Goal: Information Seeking & Learning: Learn about a topic

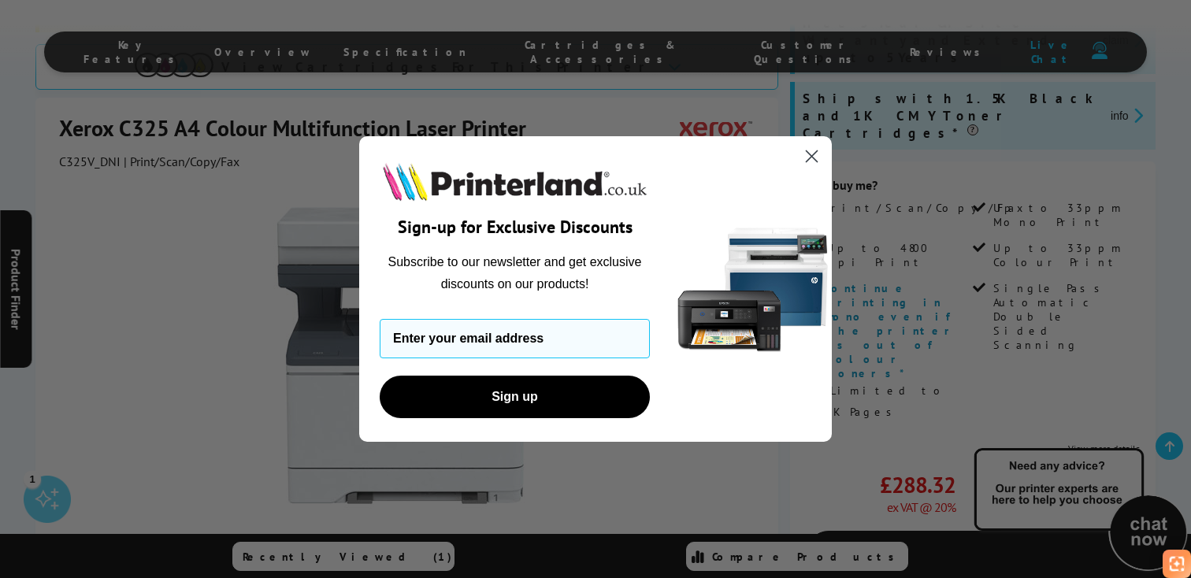
scroll to position [320, 0]
click at [812, 157] on circle "Close dialog" at bounding box center [811, 156] width 26 height 26
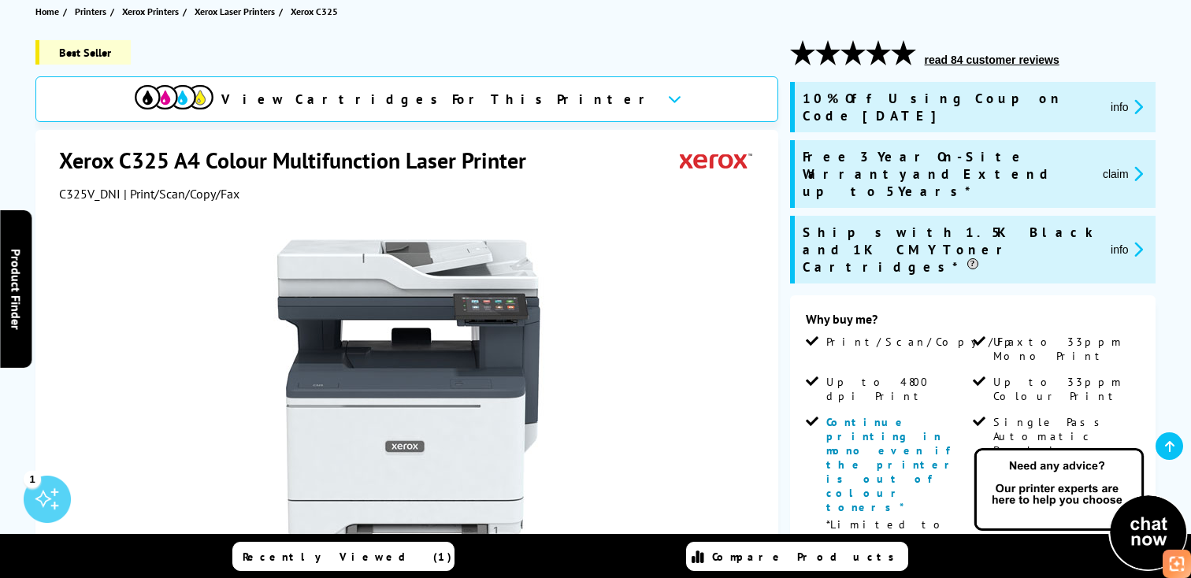
scroll to position [198, 0]
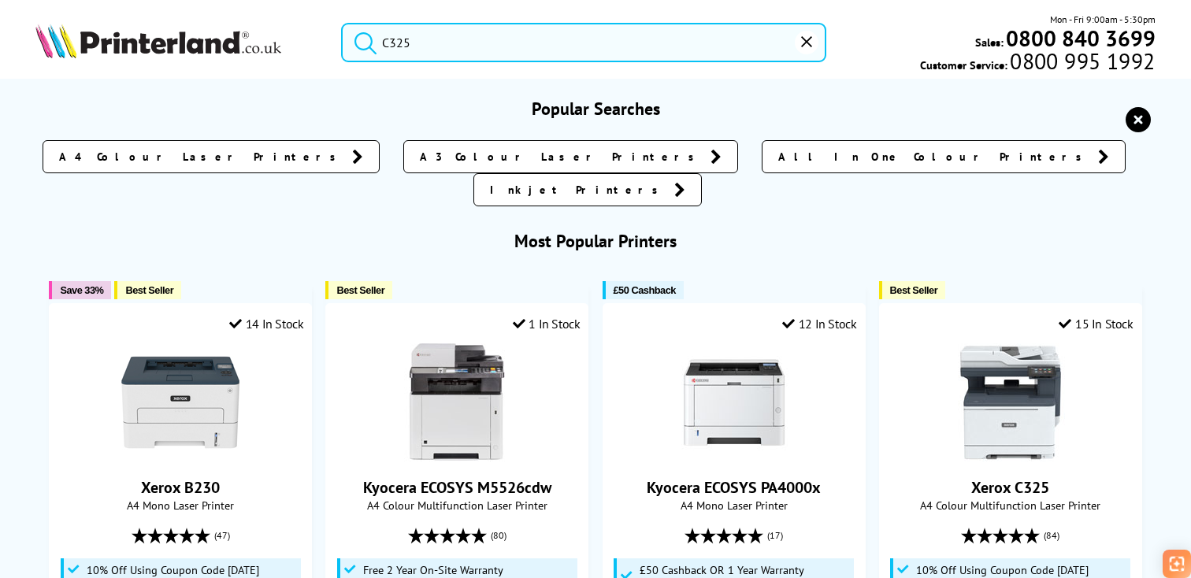
click at [618, 45] on input "C325" at bounding box center [583, 42] width 485 height 39
click at [342, 23] on button "submit" at bounding box center [361, 40] width 39 height 35
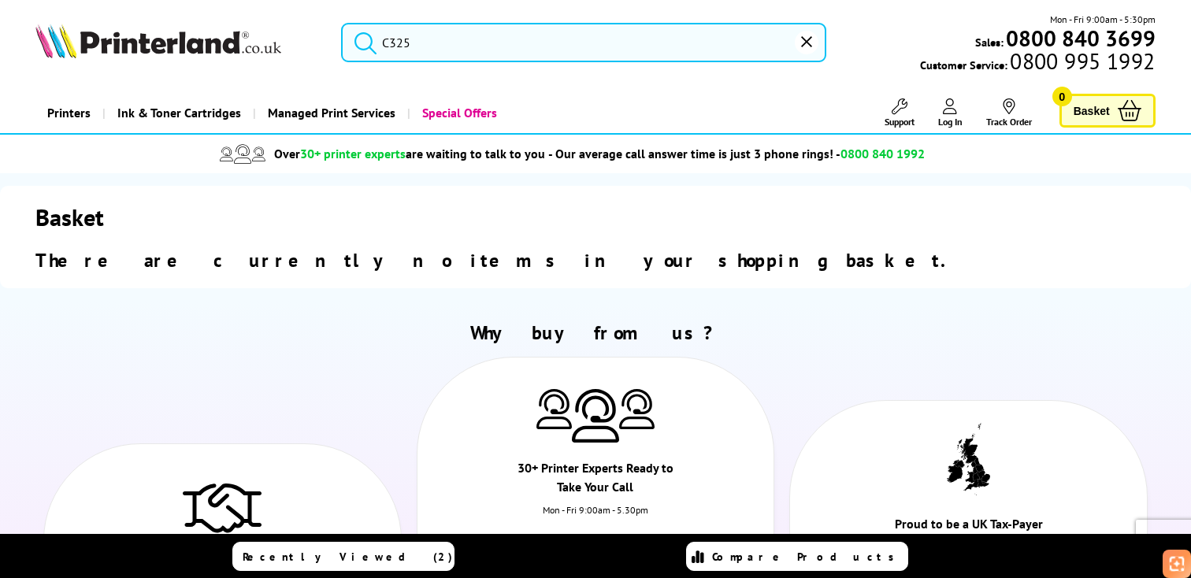
click at [587, 45] on input "C325" at bounding box center [583, 42] width 485 height 39
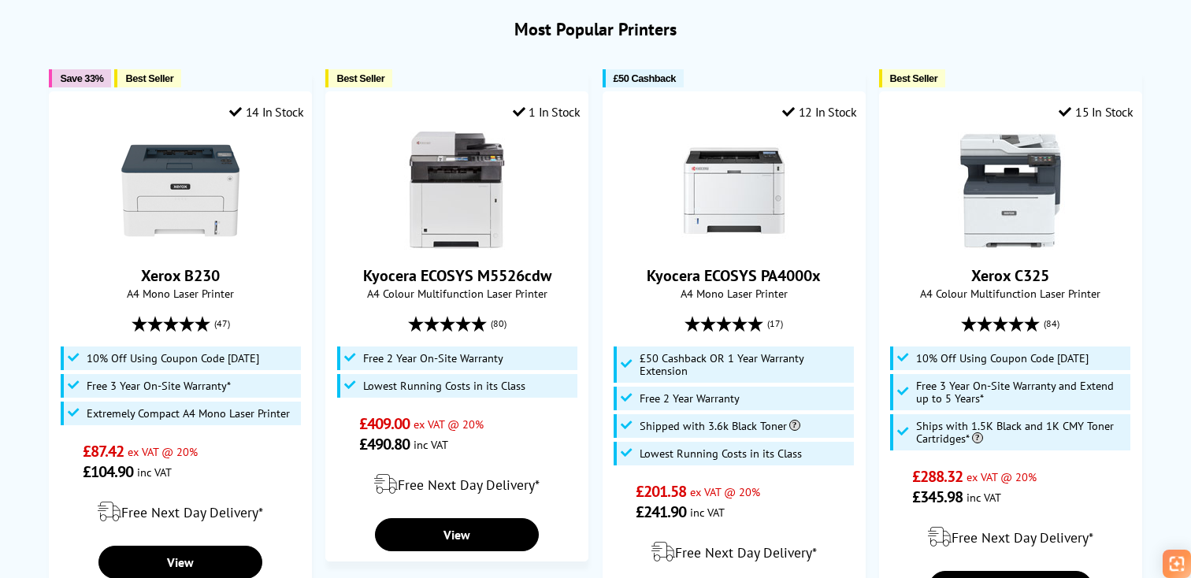
scroll to position [223, 0]
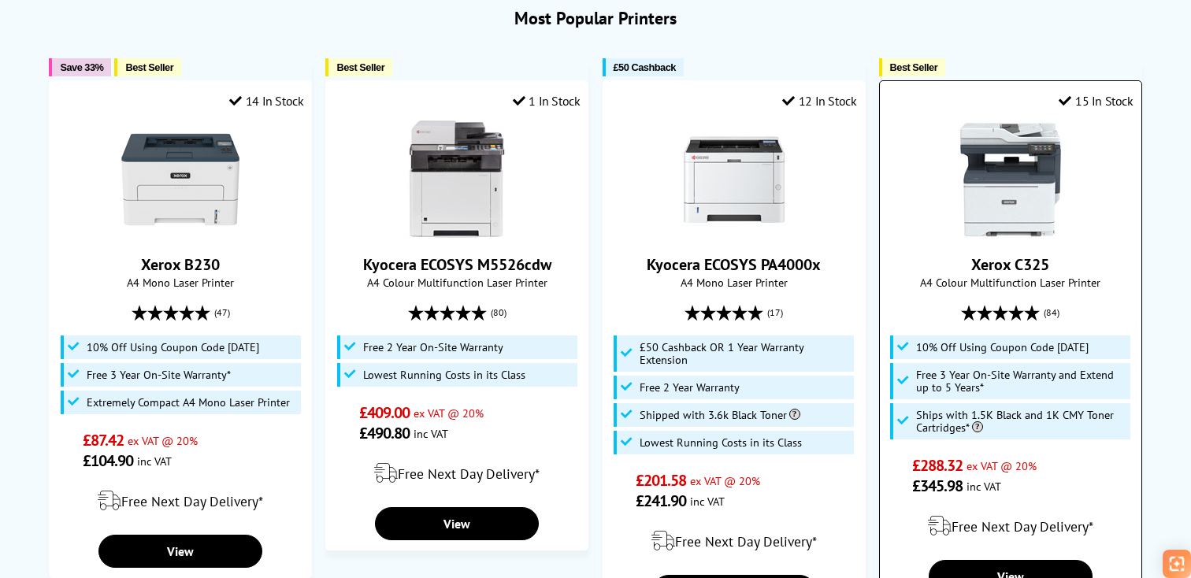
click at [1043, 210] on div "Xerox C325 A4 Colour Multifunction Laser Printer (84)" at bounding box center [1010, 308] width 246 height 376
click at [1023, 178] on img at bounding box center [1010, 179] width 118 height 118
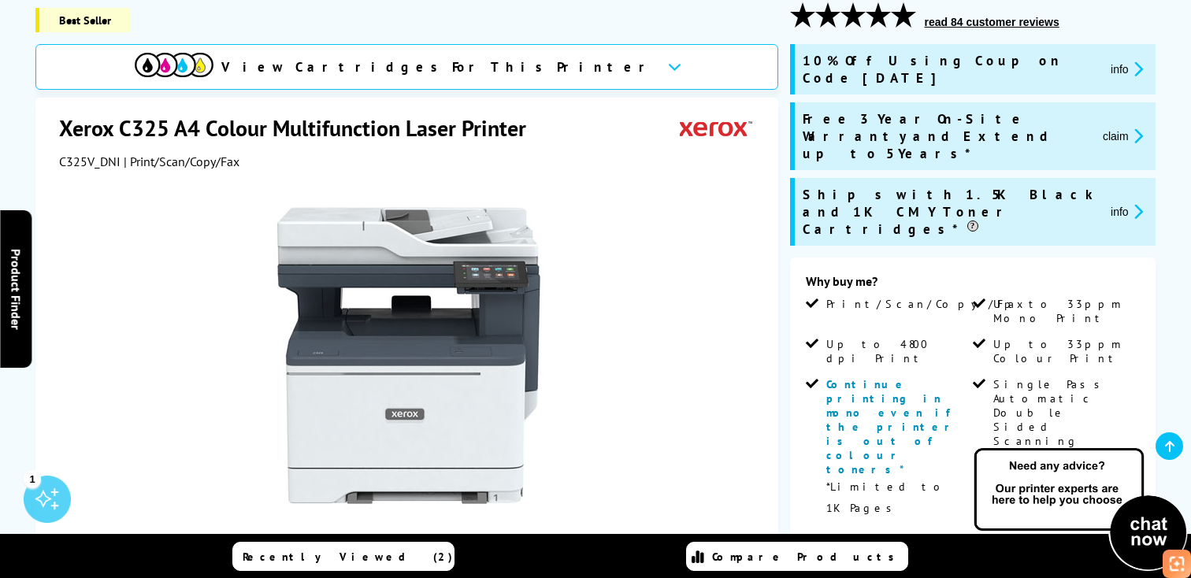
scroll to position [225, 0]
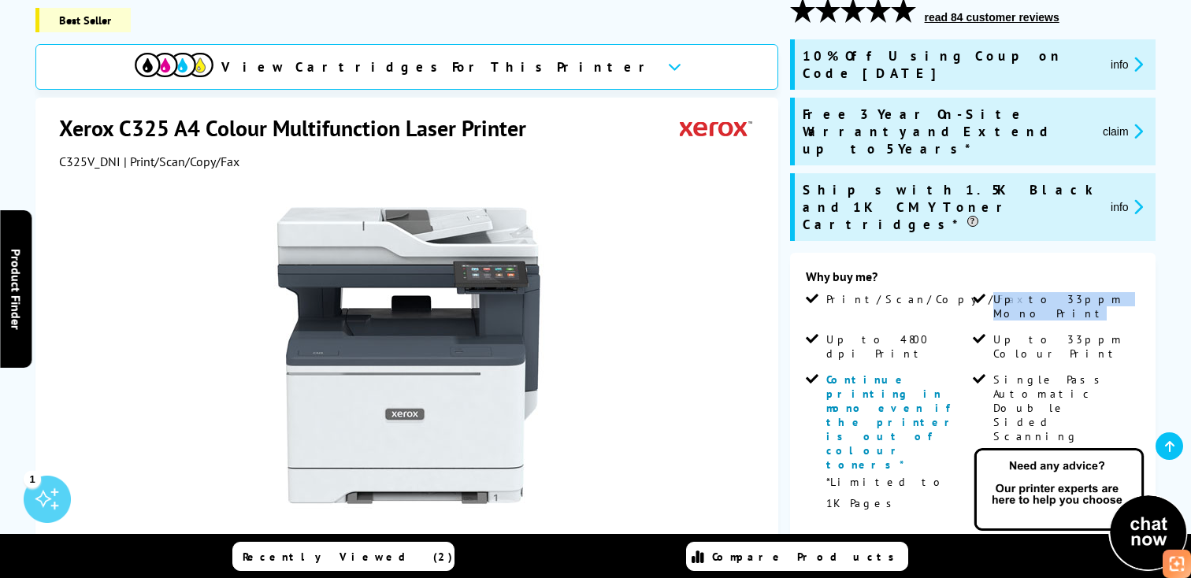
drag, startPoint x: 993, startPoint y: 253, endPoint x: 1128, endPoint y: 249, distance: 134.7
type textarea "Up to 33ppm Mono Print"
click at [1127, 292] on li "Up to 33ppm Mono Print" at bounding box center [1054, 312] width 164 height 40
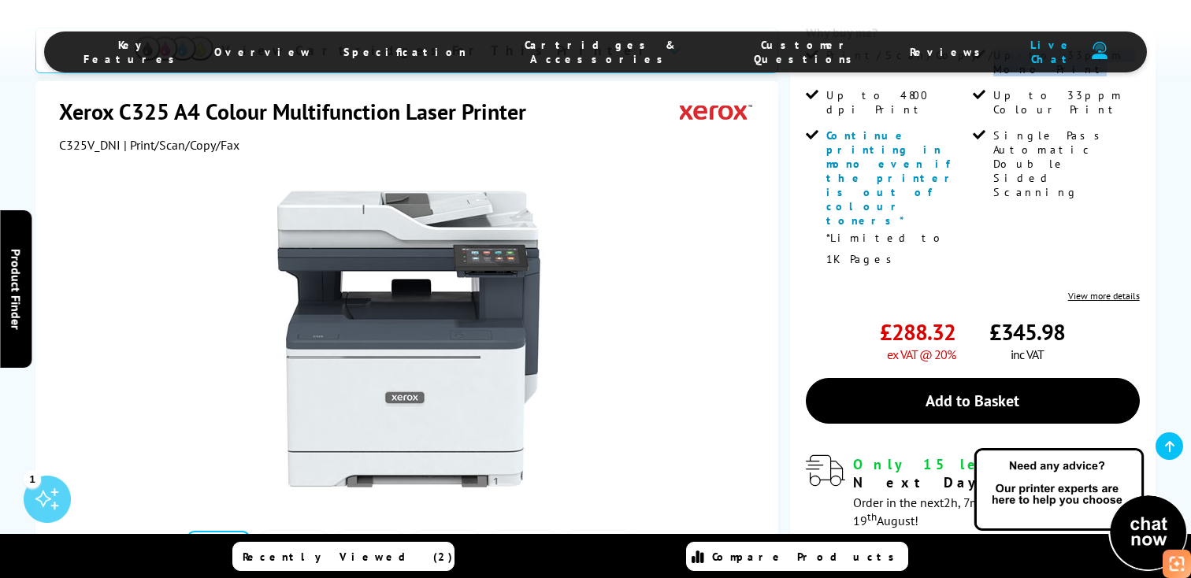
scroll to position [471, 0]
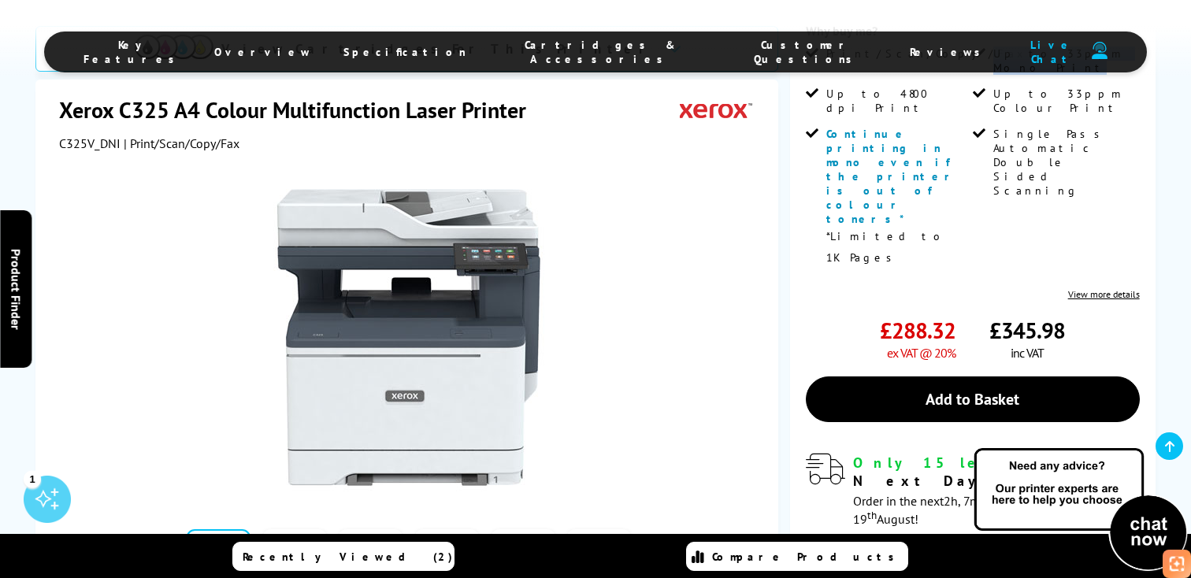
click at [654, 550] on button "button" at bounding box center [649, 562] width 24 height 24
click at [168, 550] on button "button" at bounding box center [169, 562] width 24 height 24
click at [298, 528] on link at bounding box center [294, 561] width 65 height 67
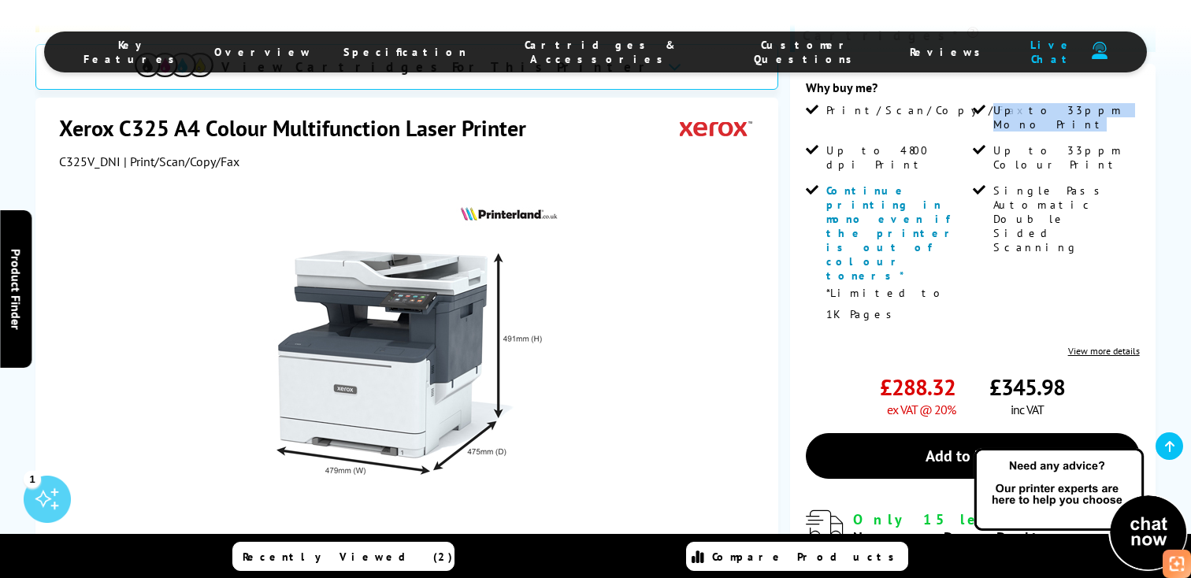
scroll to position [410, 0]
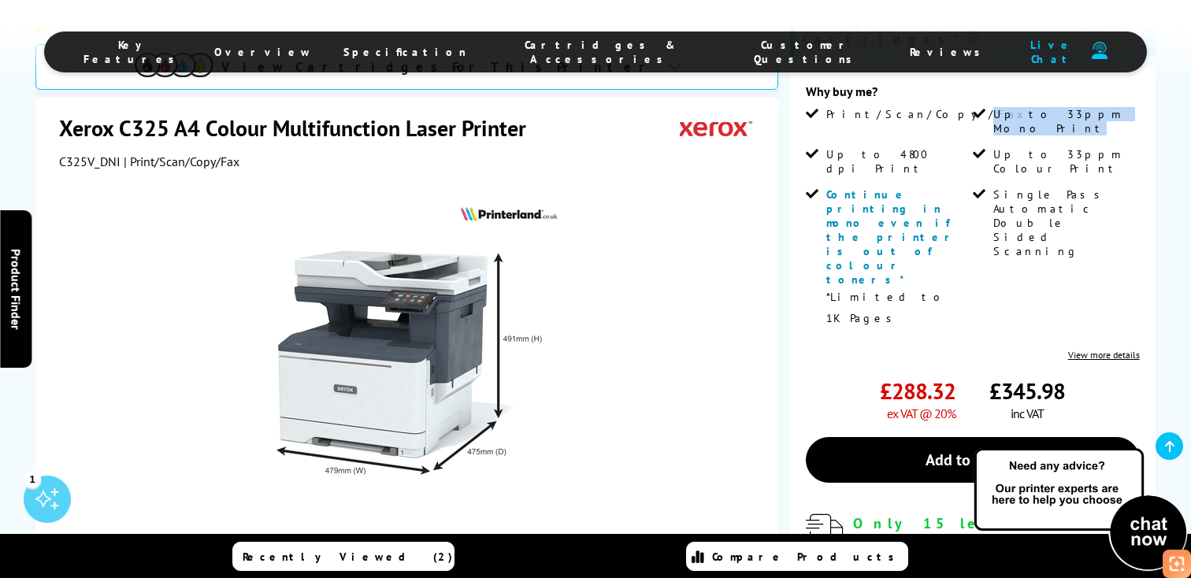
click at [366, 547] on link at bounding box center [371, 580] width 65 height 67
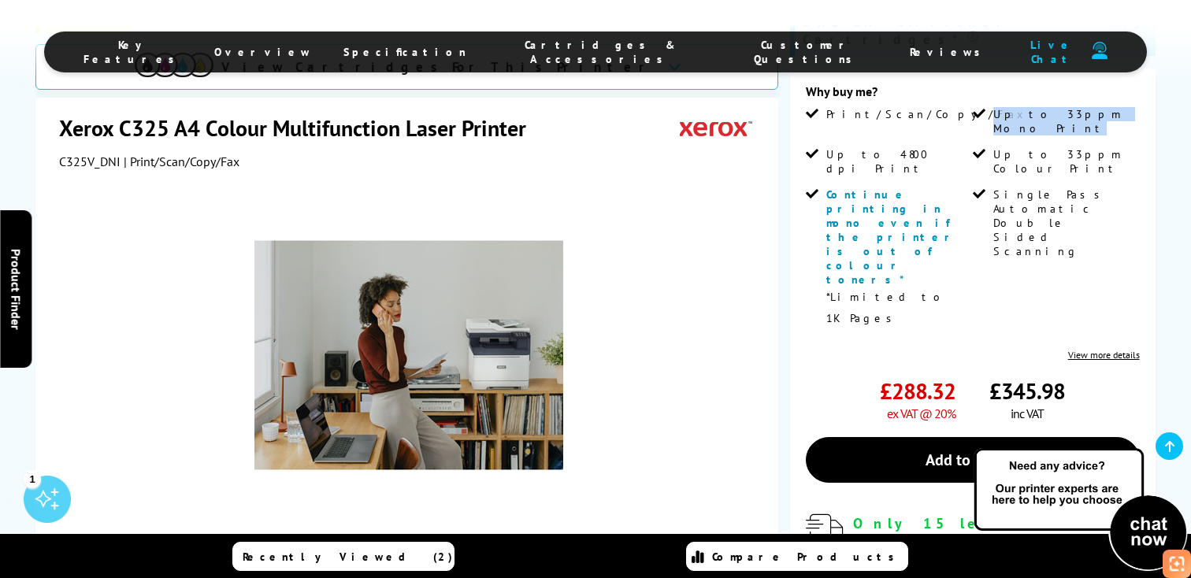
click at [654, 569] on button "button" at bounding box center [649, 581] width 24 height 24
click at [212, 547] on link at bounding box center [218, 580] width 65 height 67
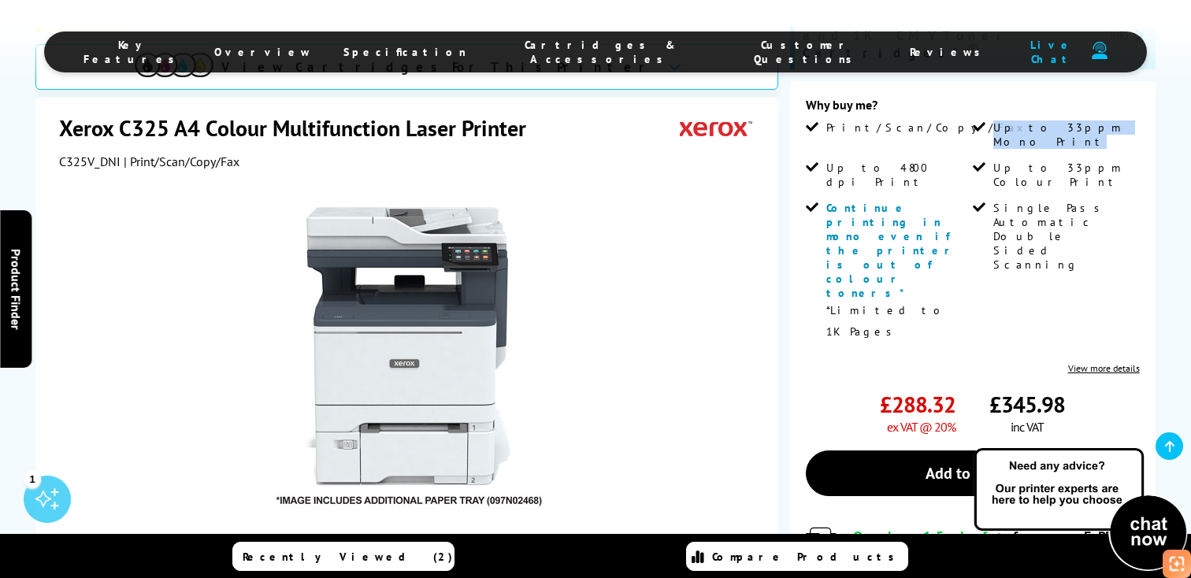
scroll to position [401, 0]
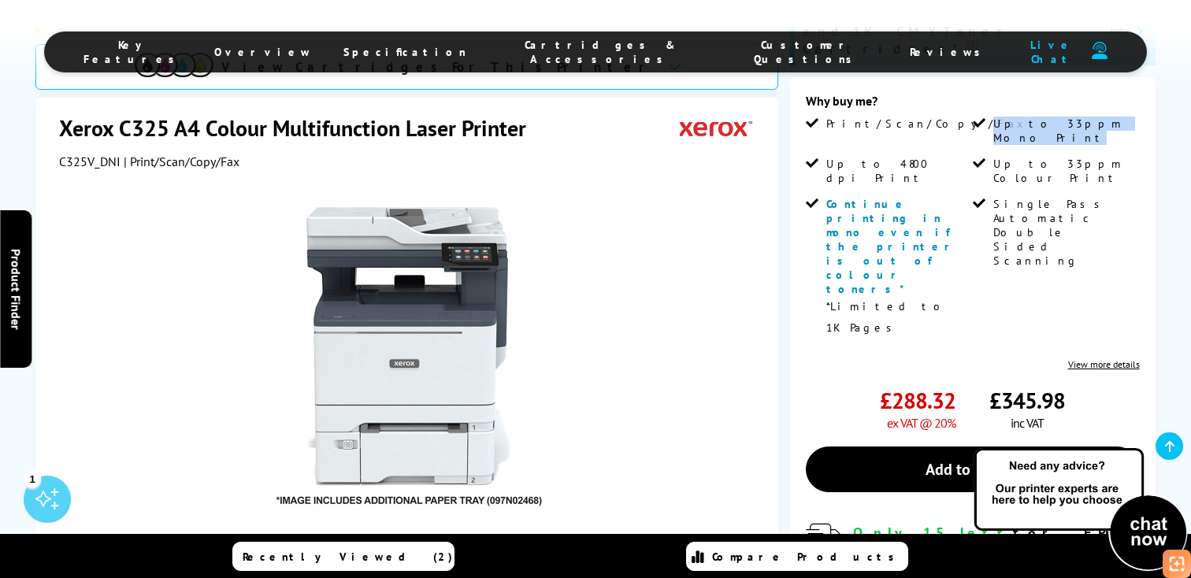
click at [308, 547] on link at bounding box center [294, 580] width 65 height 67
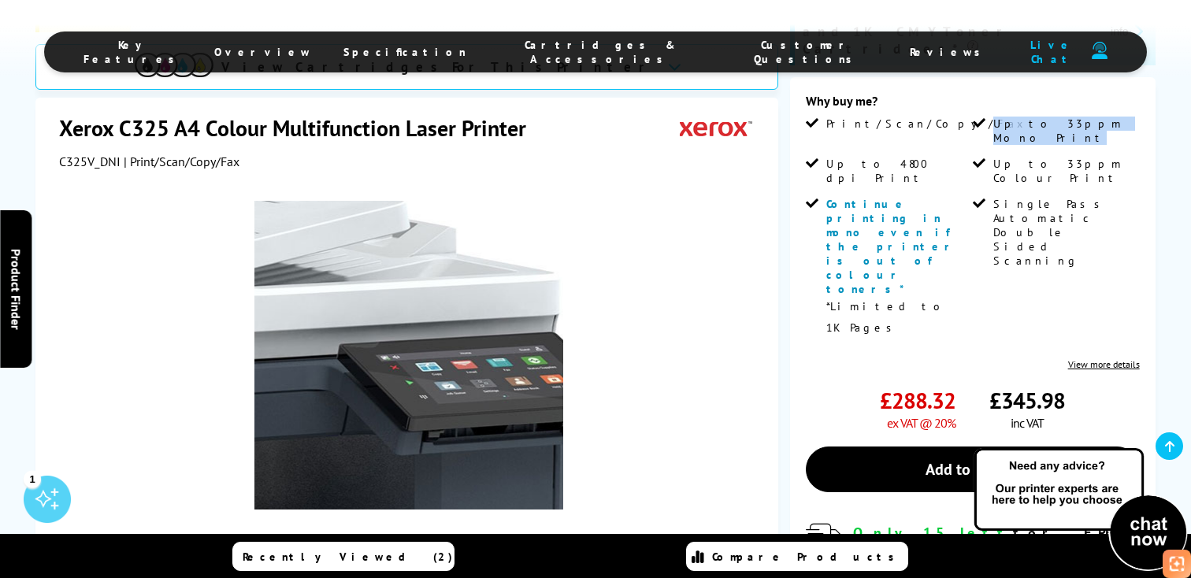
click at [521, 201] on img at bounding box center [408, 355] width 309 height 309
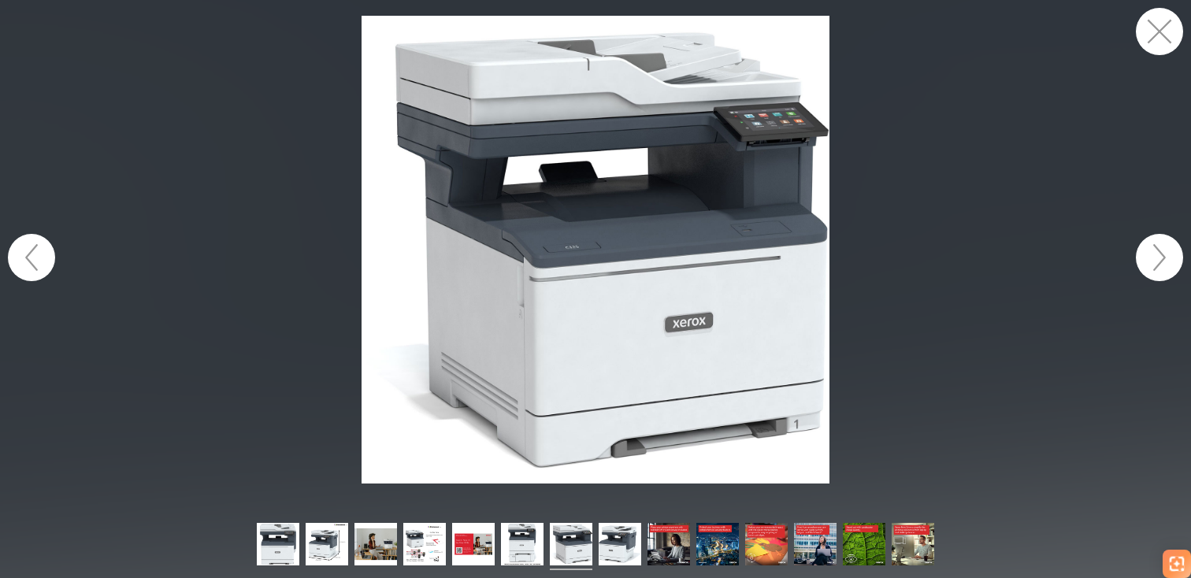
click at [733, 120] on img at bounding box center [595, 250] width 468 height 468
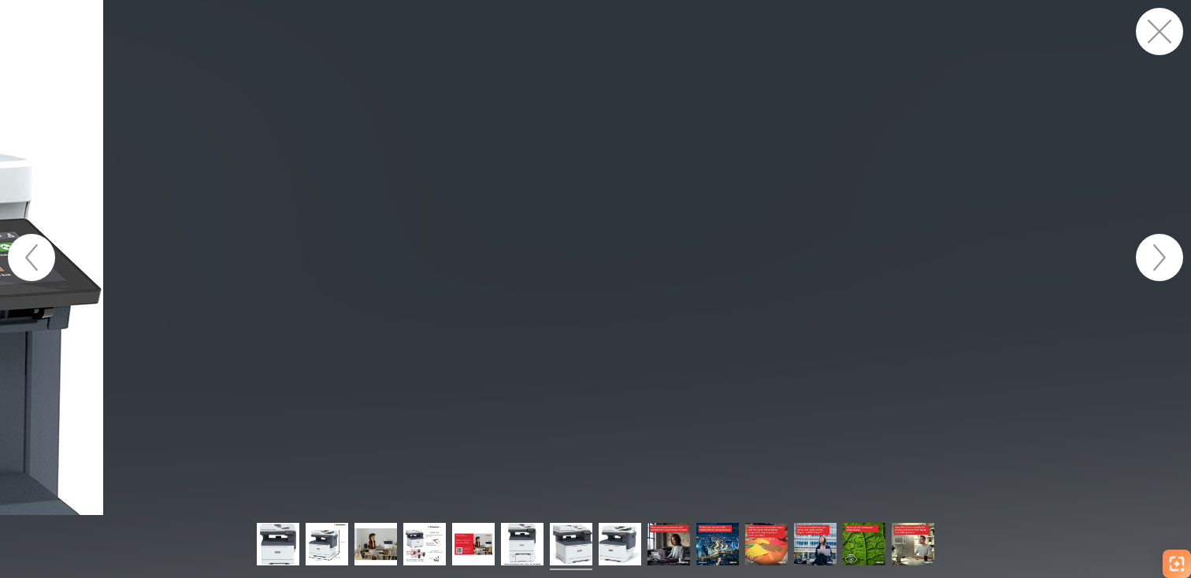
click at [1158, 35] on button "button" at bounding box center [1158, 31] width 47 height 47
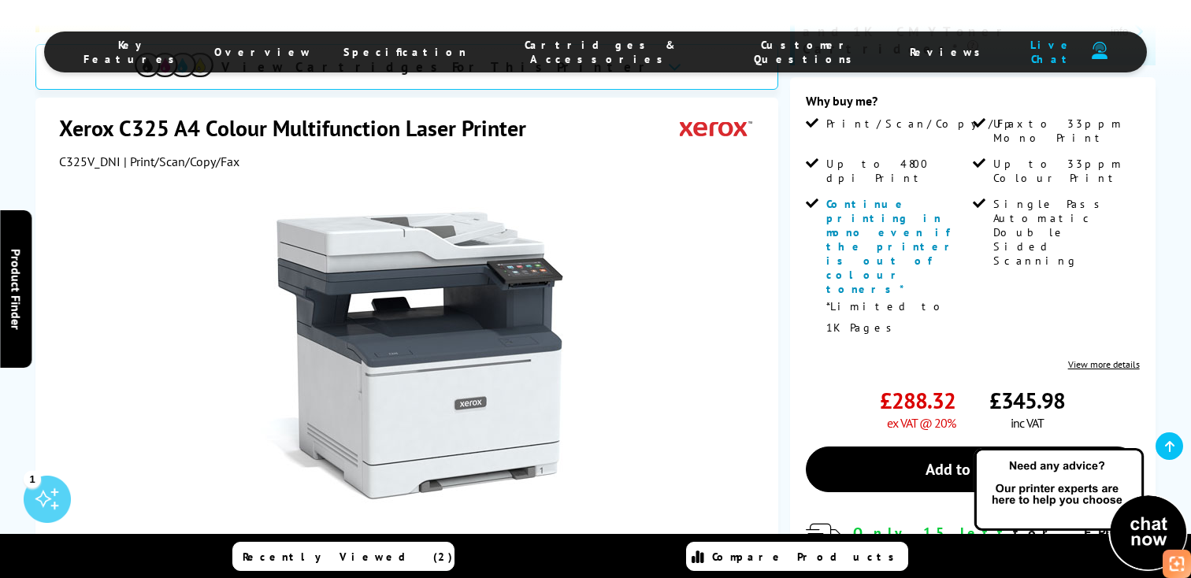
click at [787, 327] on div "Best Seller View Cartridges For This Printer Xerox C325 A4 Colour Multifunction…" at bounding box center [595, 329] width 1191 height 1014
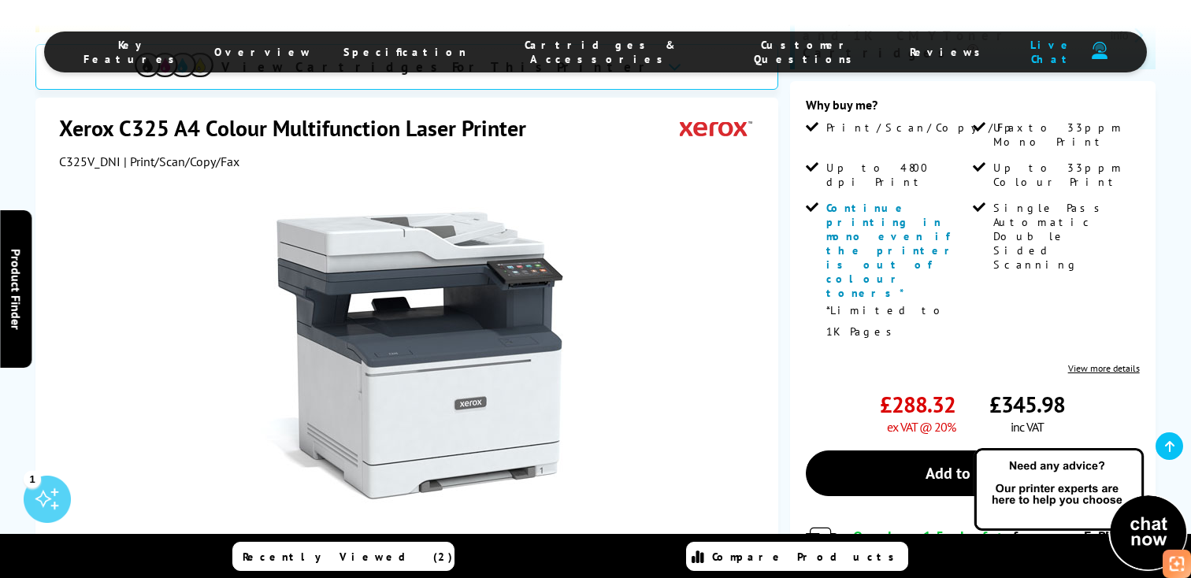
scroll to position [405, 0]
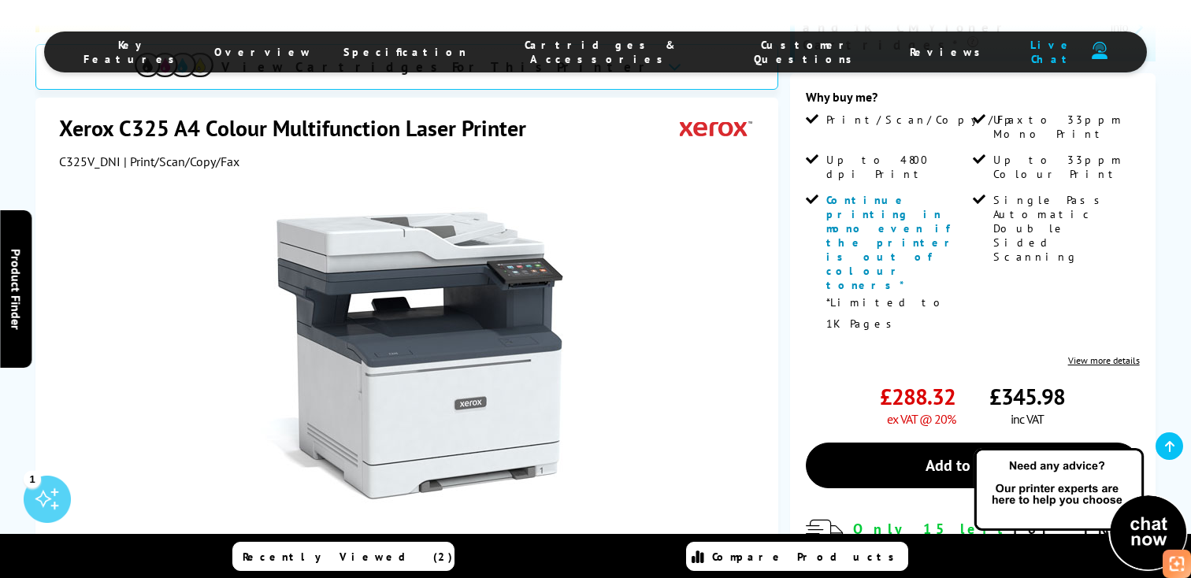
click at [650, 569] on button "button" at bounding box center [649, 581] width 24 height 24
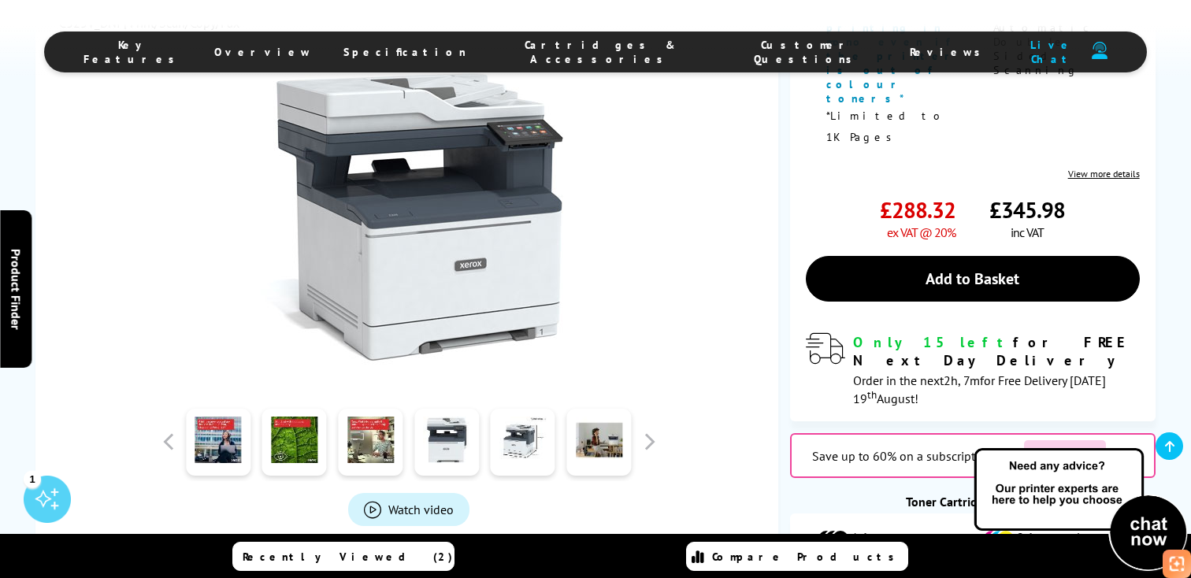
scroll to position [592, 0]
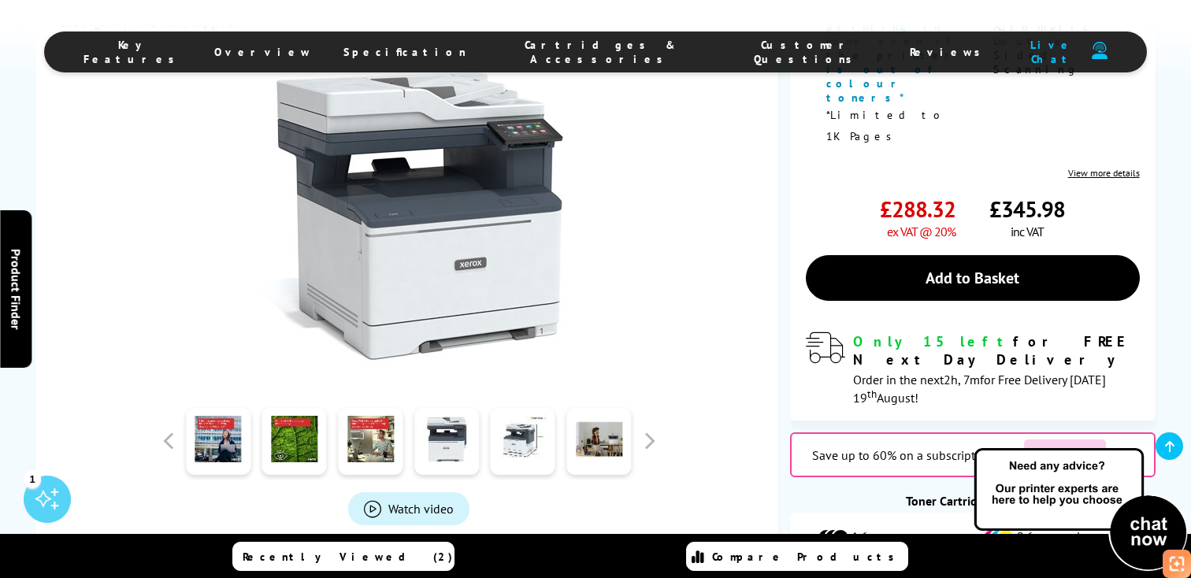
click at [780, 324] on div "Best Seller View Cartridges For This Printer Xerox C325 A4 Colour Multifunction…" at bounding box center [595, 138] width 1191 height 1014
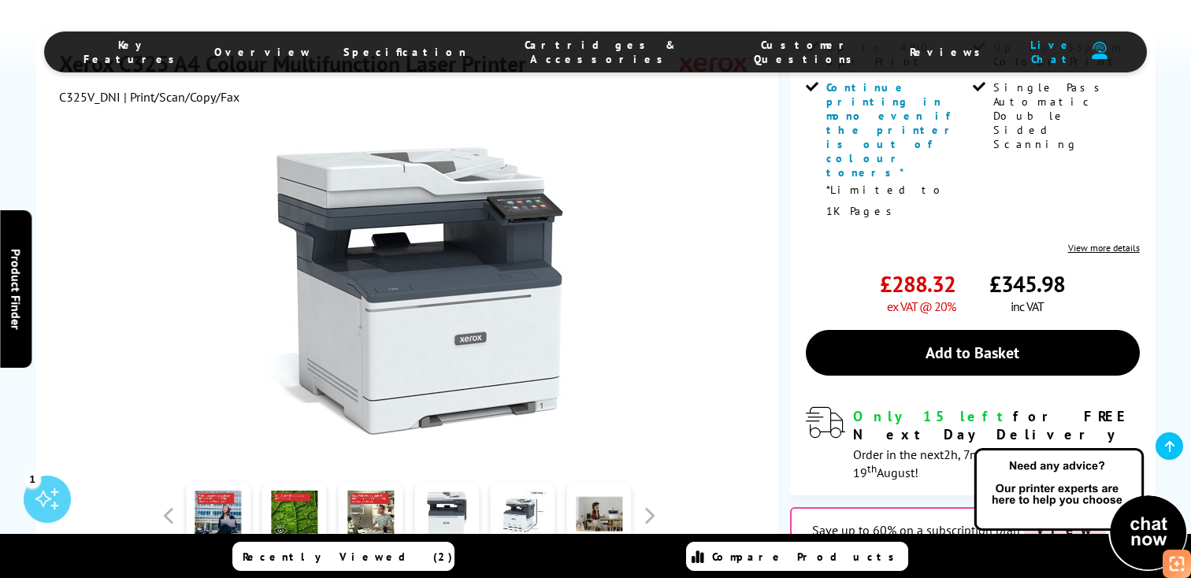
scroll to position [516, 0]
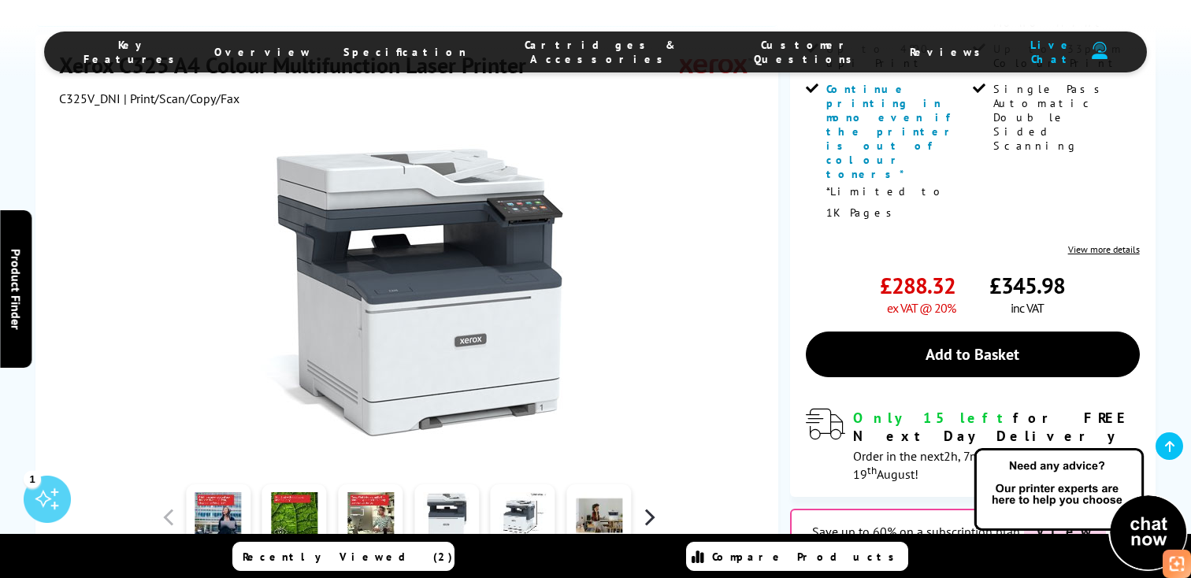
click at [646, 506] on button "button" at bounding box center [649, 518] width 24 height 24
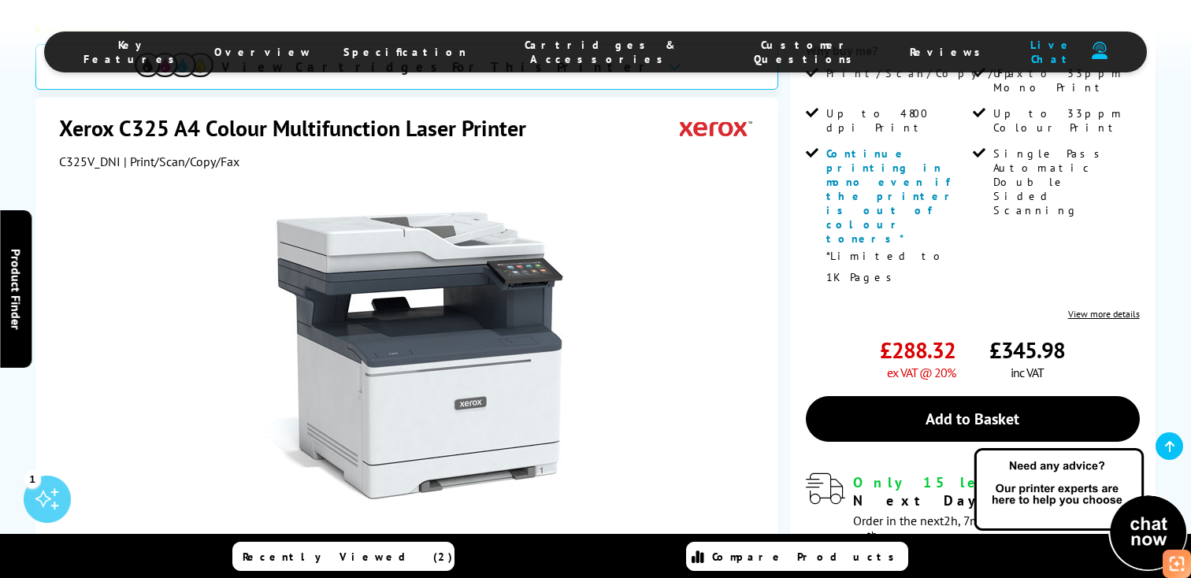
scroll to position [438, 0]
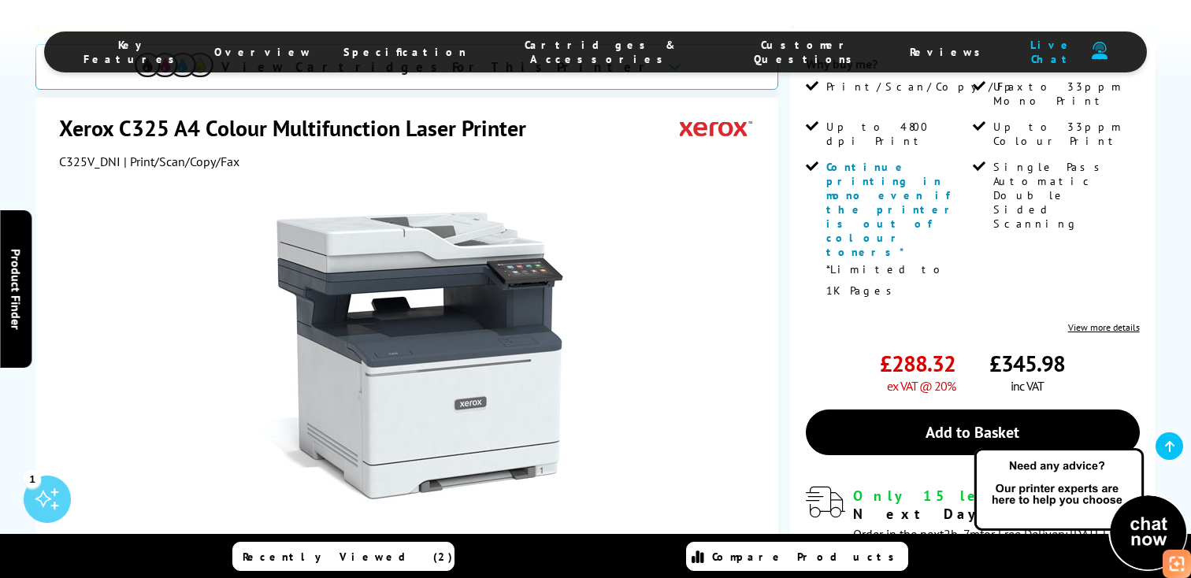
click at [654, 569] on button "button" at bounding box center [649, 581] width 24 height 24
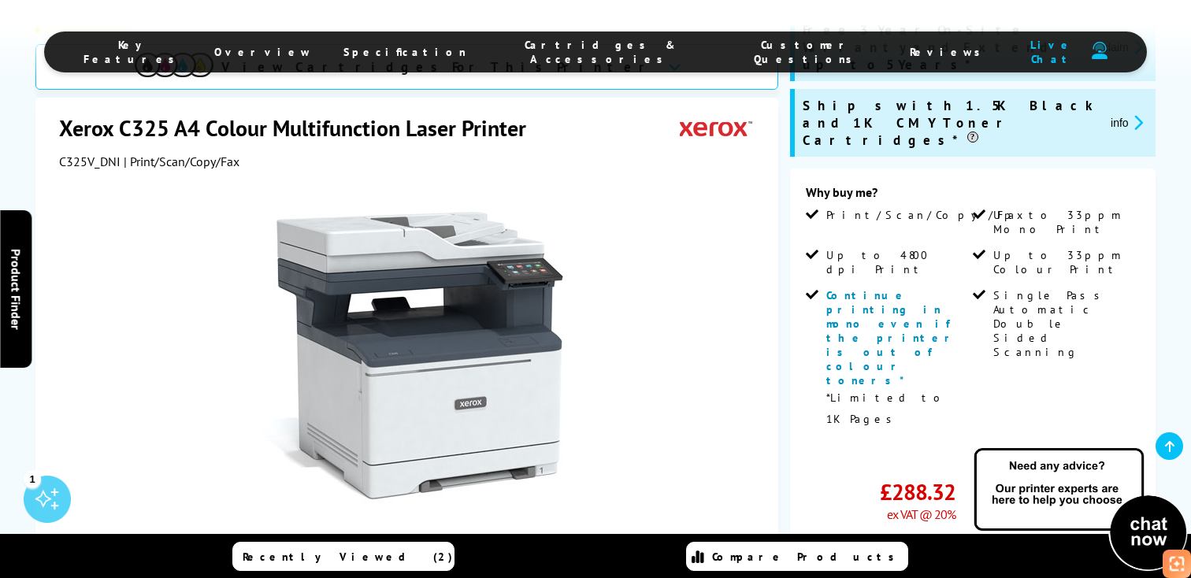
scroll to position [320, 0]
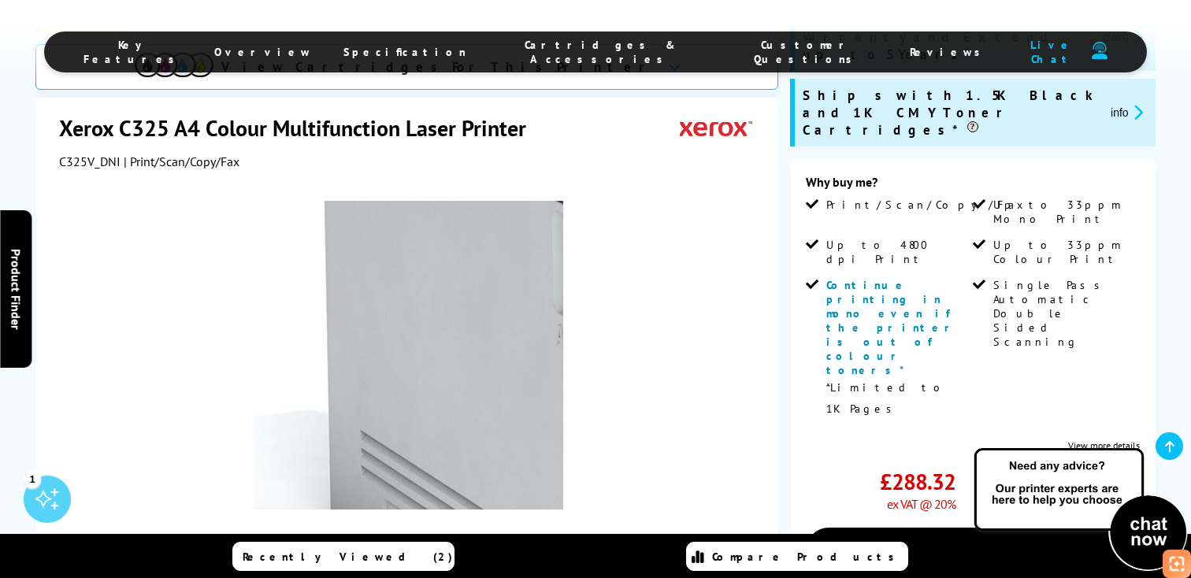
click at [328, 375] on img at bounding box center [408, 355] width 309 height 309
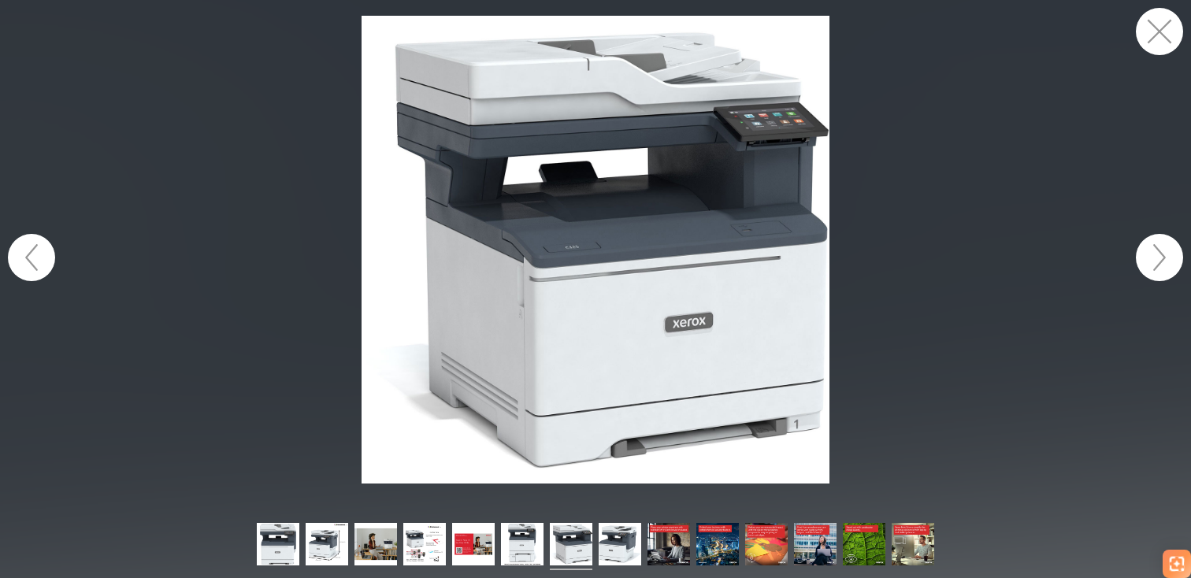
click at [512, 300] on img at bounding box center [595, 250] width 468 height 468
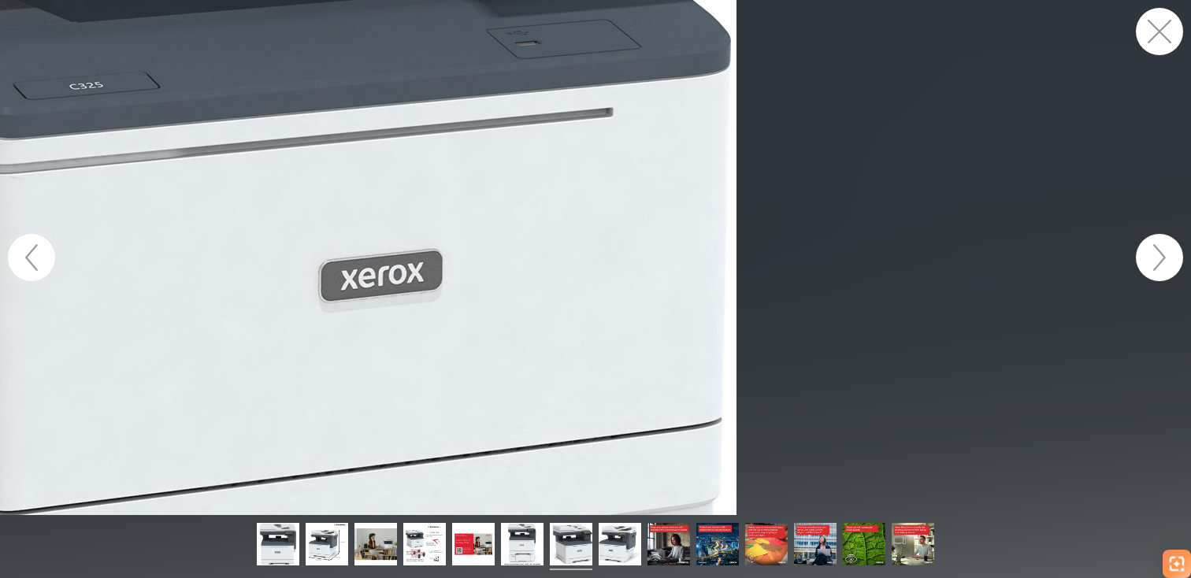
click at [502, 263] on figure at bounding box center [595, 257] width 1191 height 515
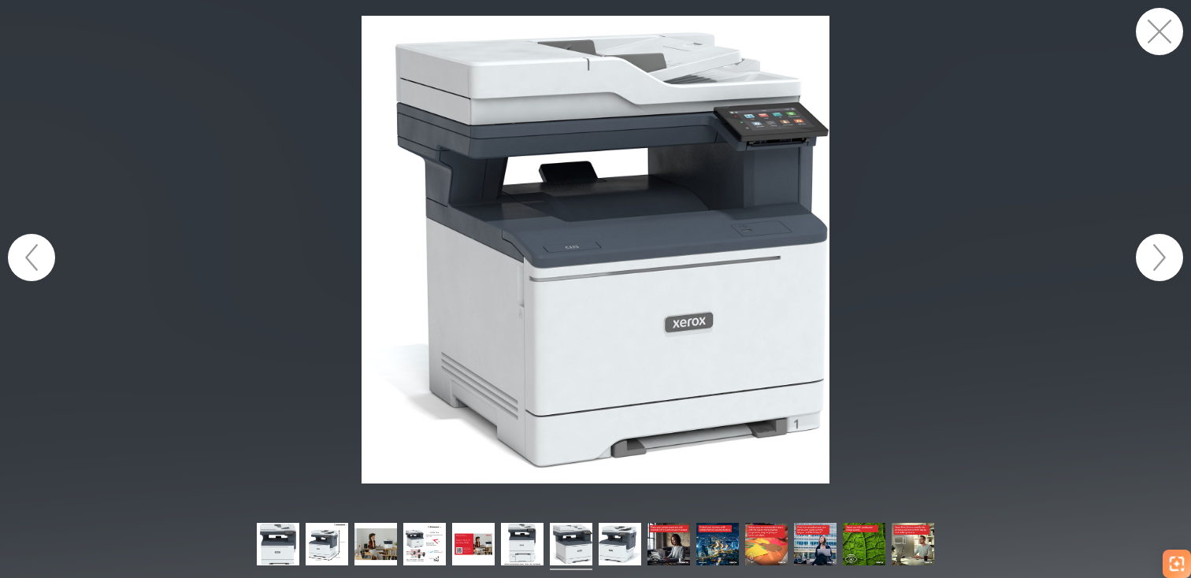
click at [1158, 267] on button "button" at bounding box center [1158, 257] width 47 height 47
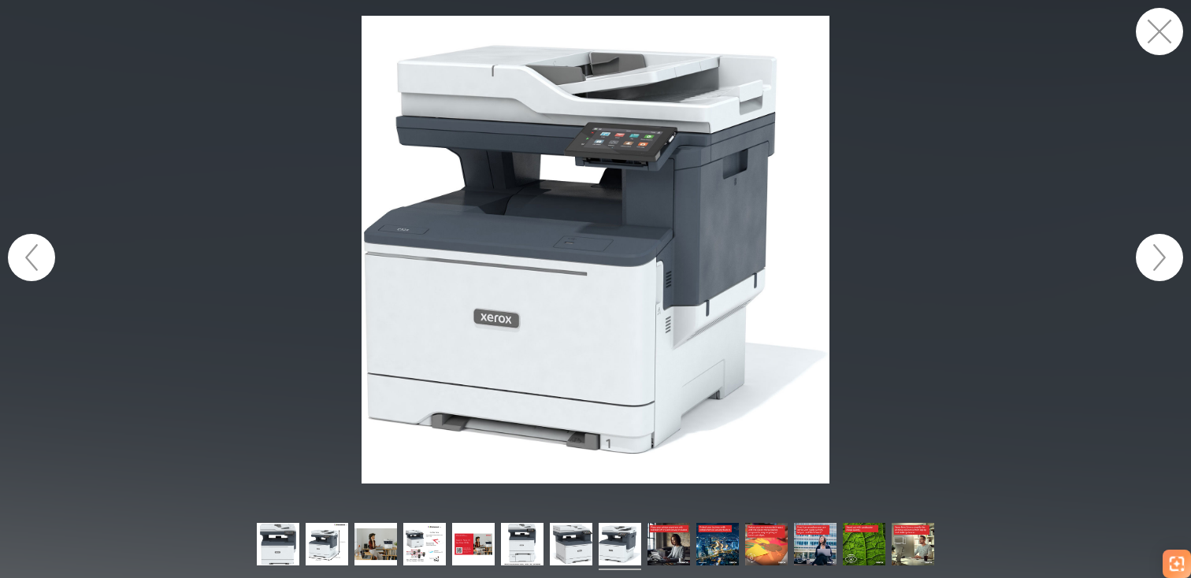
click at [1158, 267] on button "button" at bounding box center [1158, 257] width 47 height 47
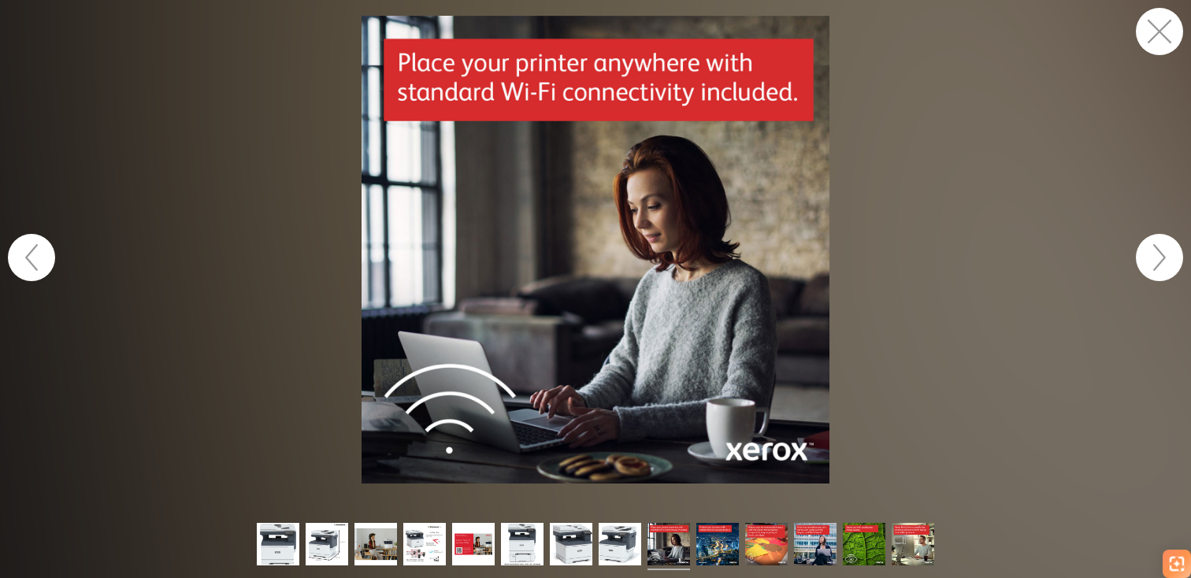
click at [1158, 267] on button "button" at bounding box center [1158, 257] width 47 height 47
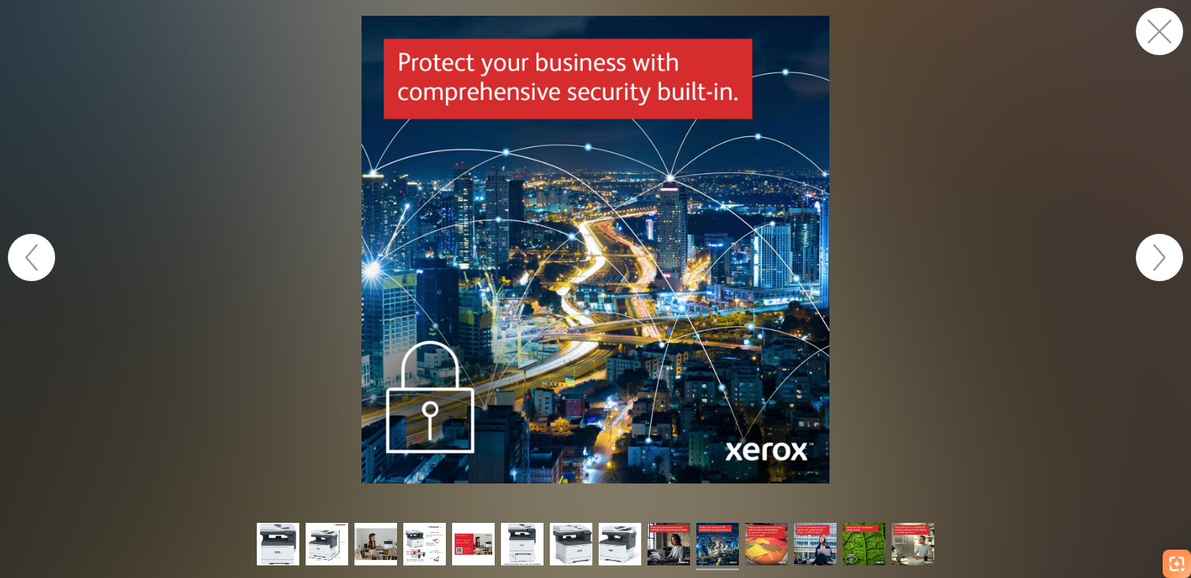
click at [1158, 267] on button "button" at bounding box center [1158, 257] width 47 height 47
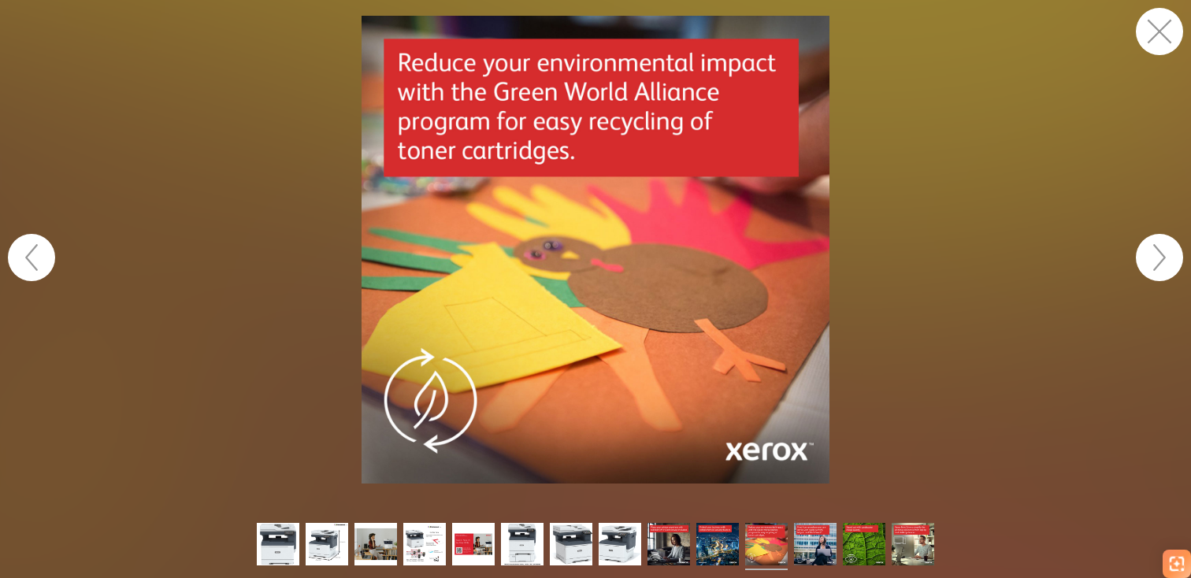
click at [1158, 267] on button "button" at bounding box center [1158, 257] width 47 height 47
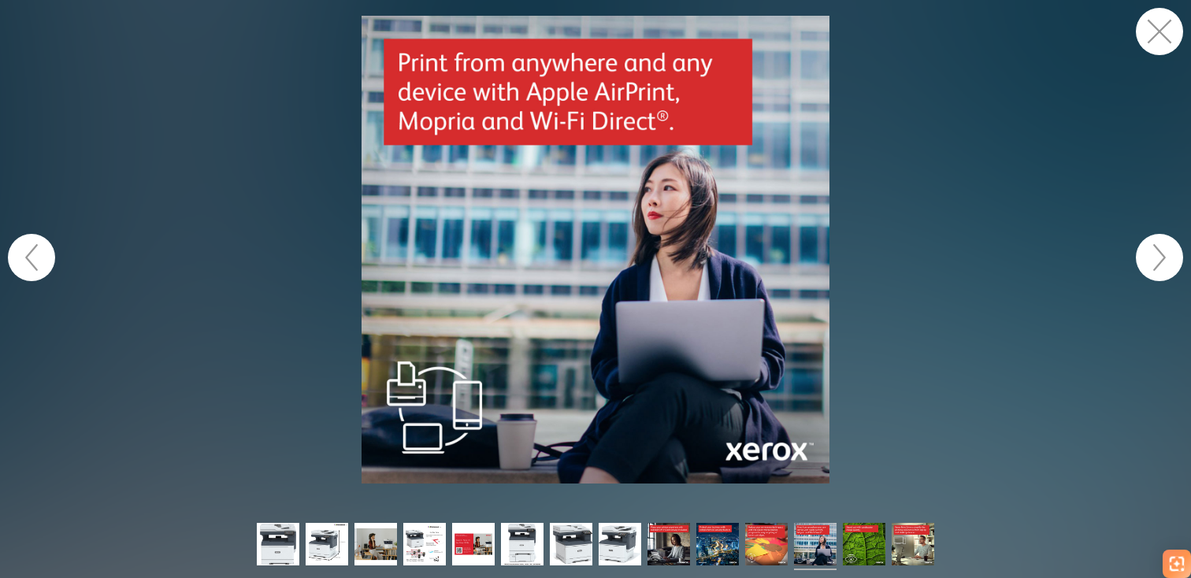
click at [1158, 267] on button "button" at bounding box center [1158, 257] width 47 height 47
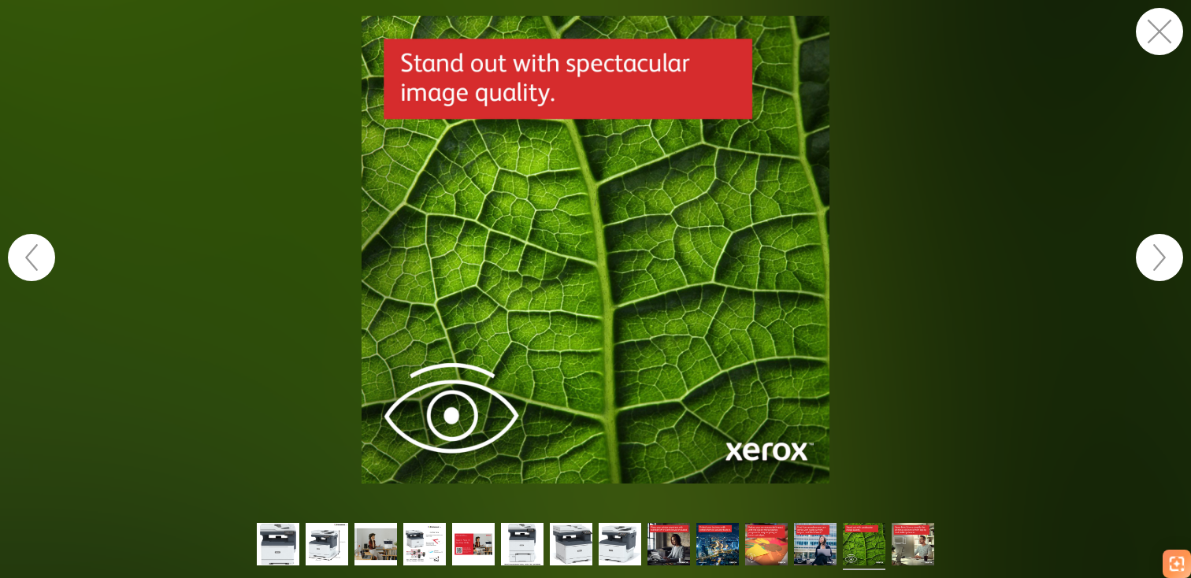
click at [1158, 267] on button "button" at bounding box center [1158, 257] width 47 height 47
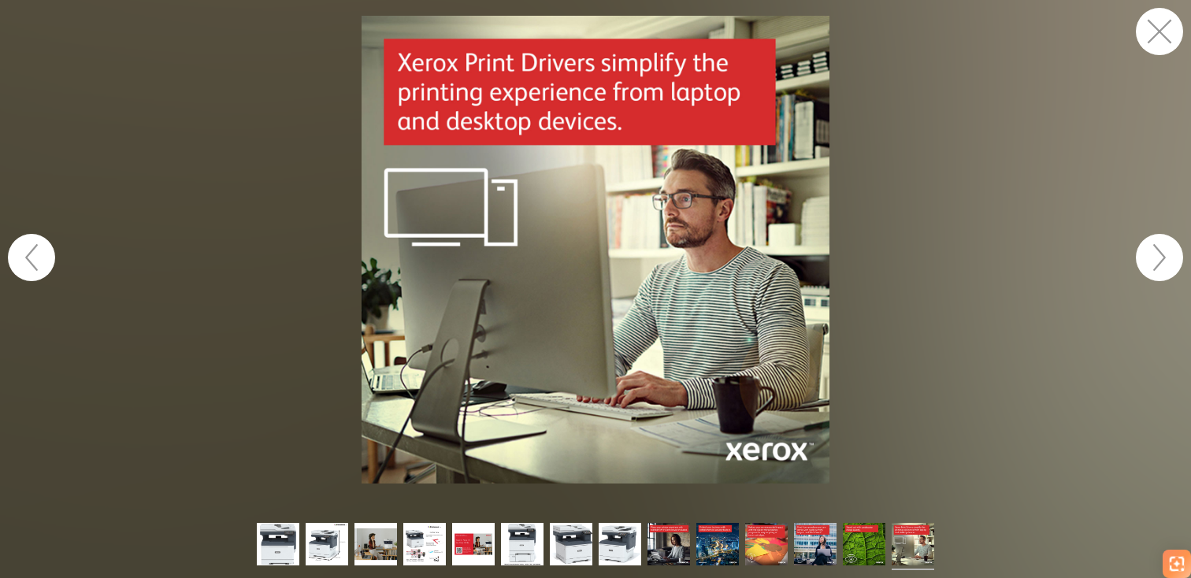
click at [1158, 267] on button "button" at bounding box center [1158, 257] width 47 height 47
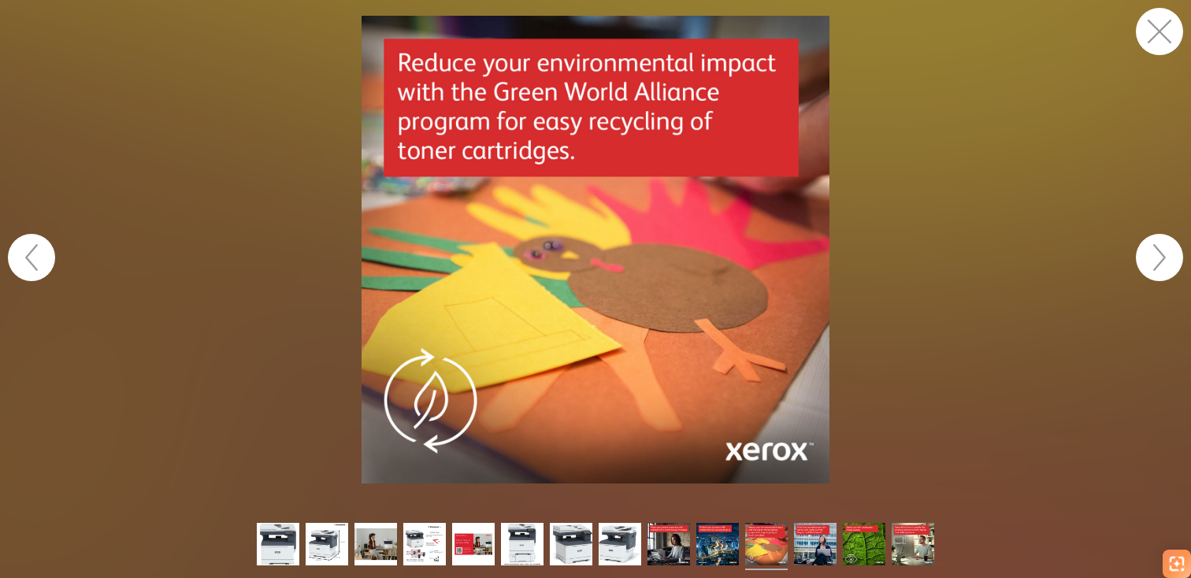
click at [1169, 30] on button "button" at bounding box center [1158, 31] width 47 height 47
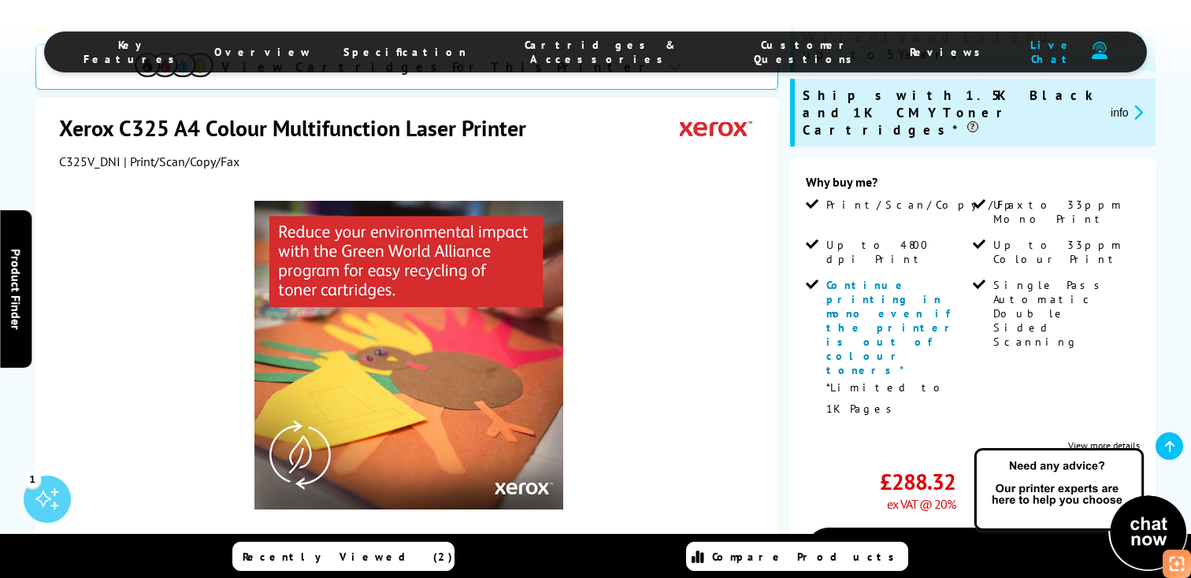
click at [786, 257] on div "Best Seller View Cartridges For This Printer Xerox C325 A4 Colour Multifunction…" at bounding box center [595, 410] width 1191 height 1014
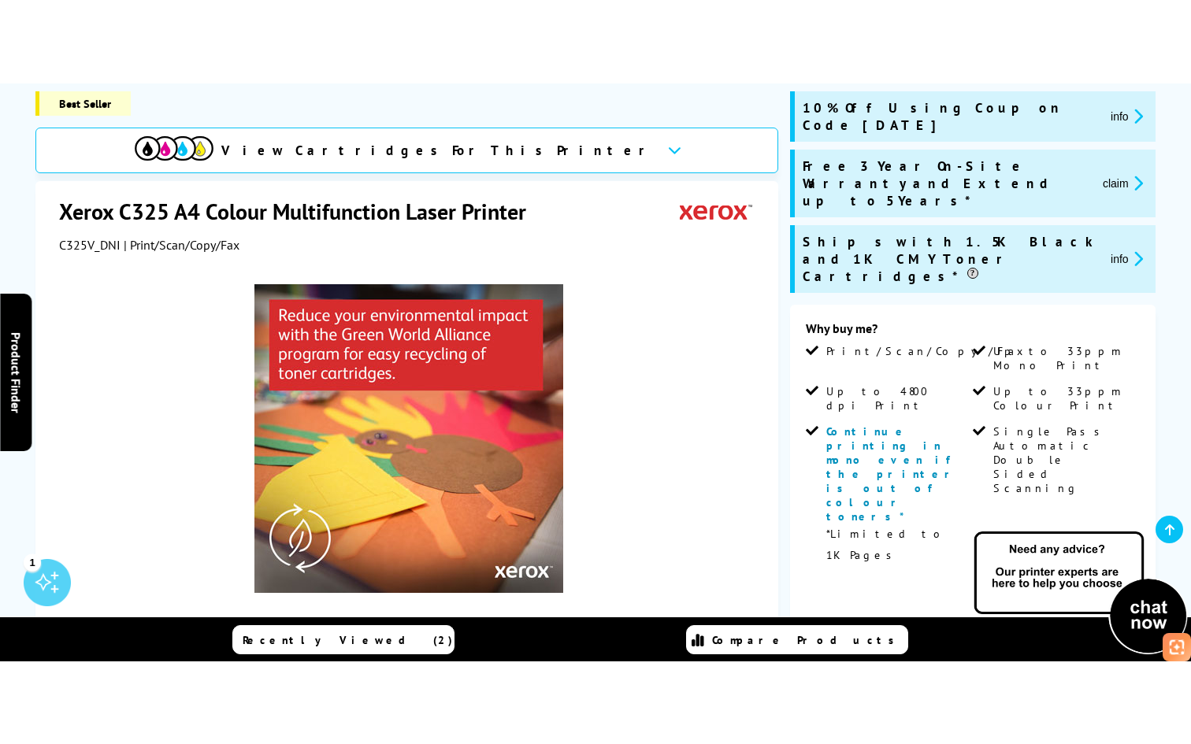
scroll to position [362, 0]
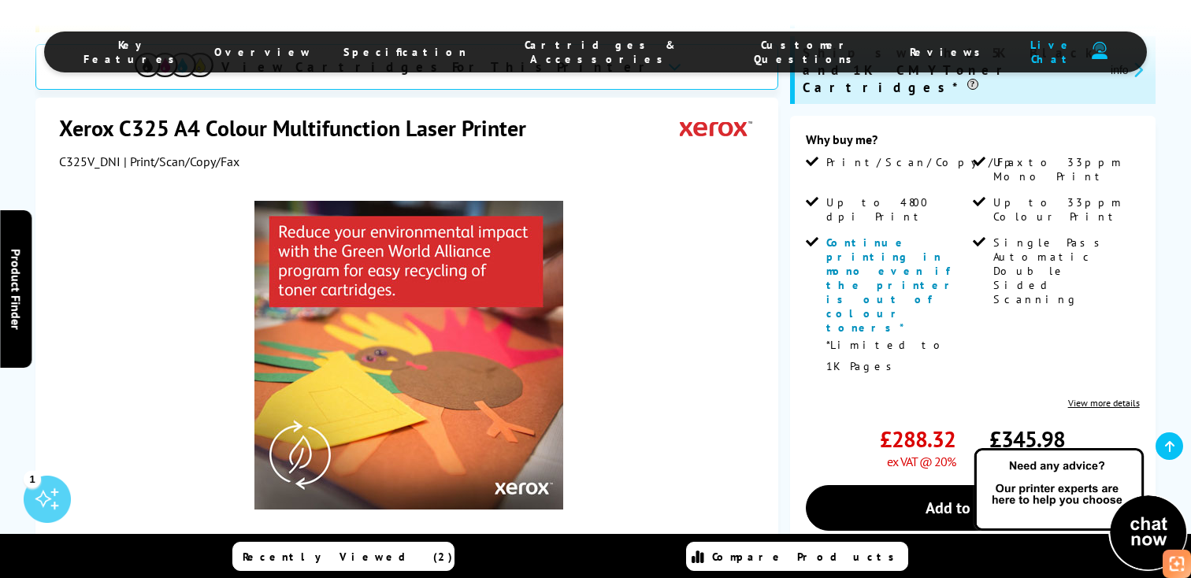
click at [645, 569] on button "button" at bounding box center [649, 581] width 24 height 24
click at [454, 547] on link at bounding box center [446, 580] width 65 height 67
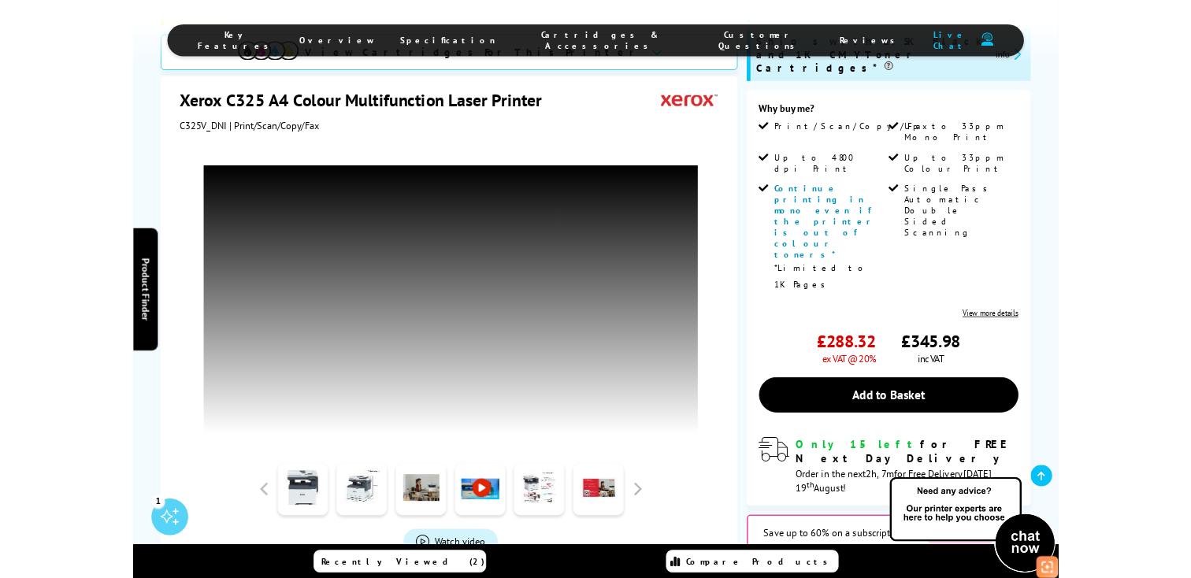
scroll to position [12271, 0]
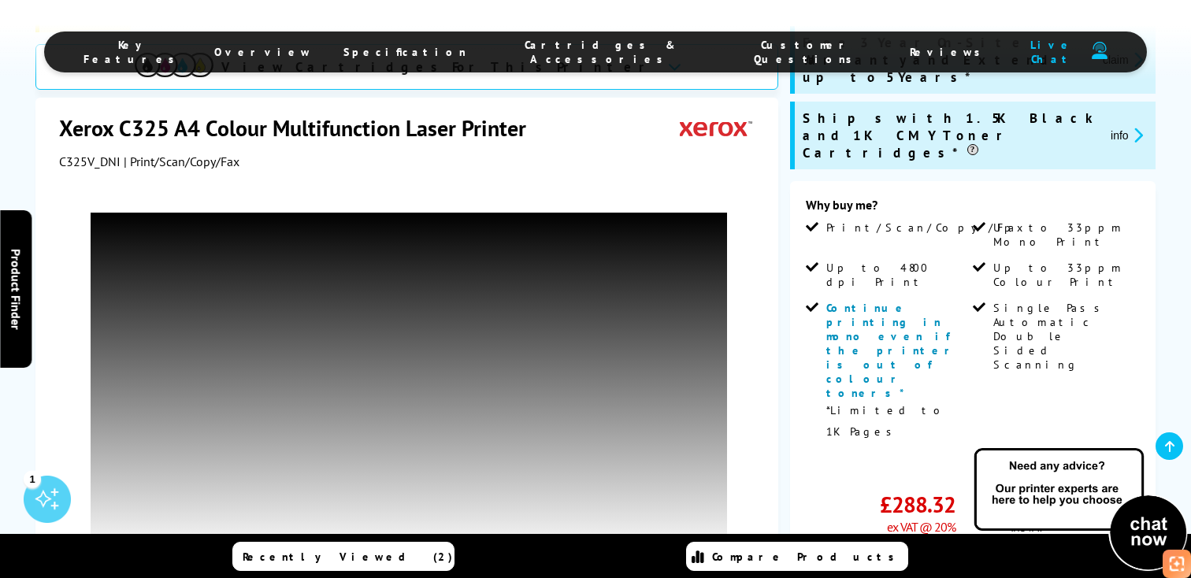
scroll to position [298, 0]
click at [1094, 461] on link "View more details" at bounding box center [1104, 467] width 72 height 12
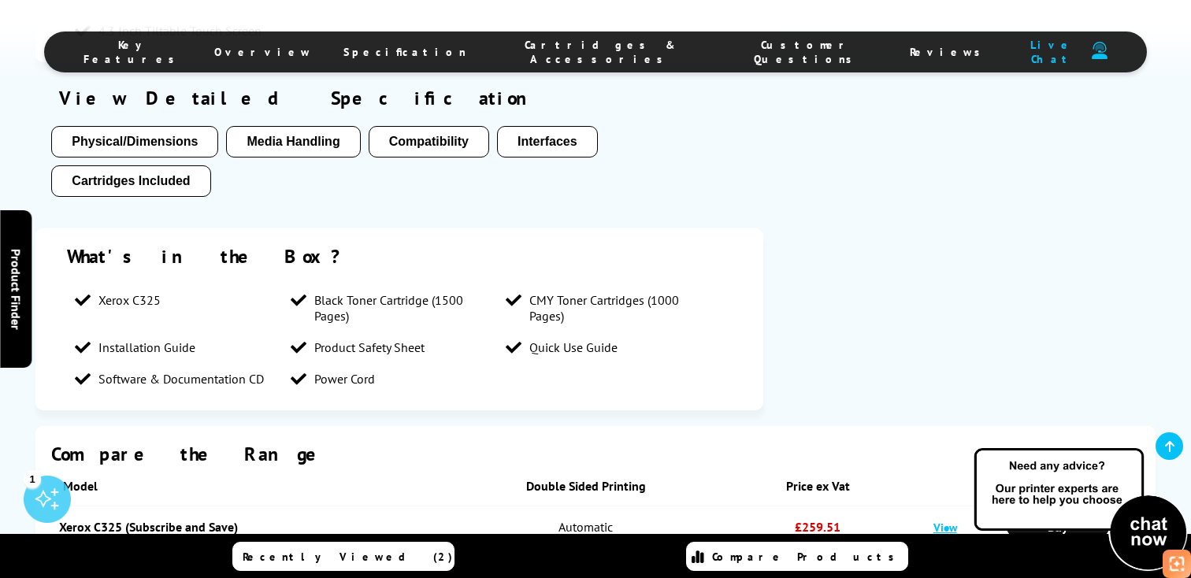
scroll to position [2964, 0]
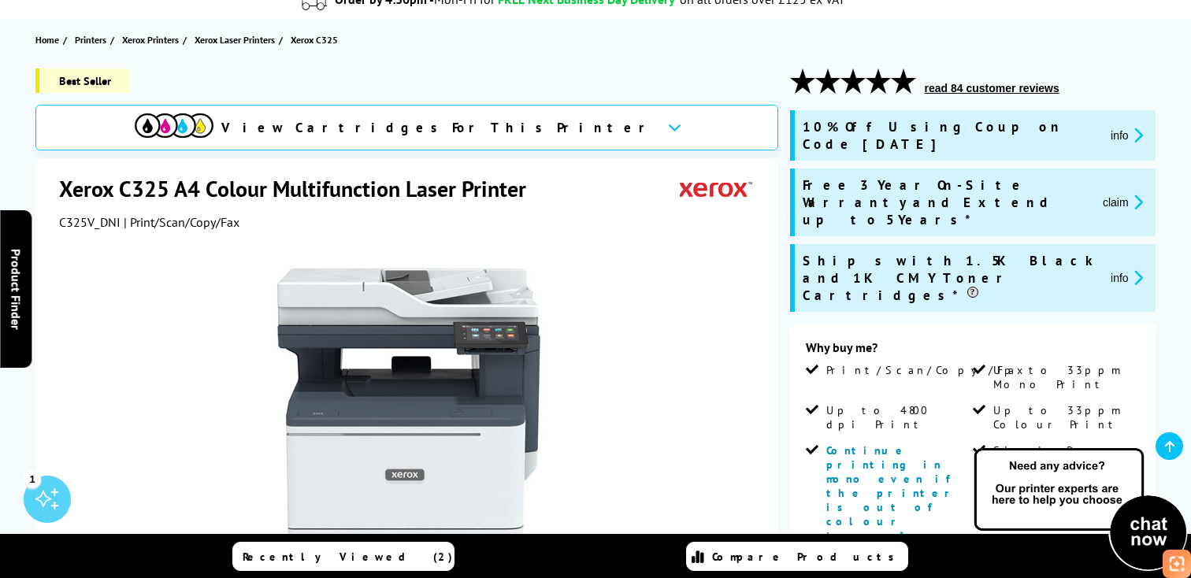
scroll to position [165, 0]
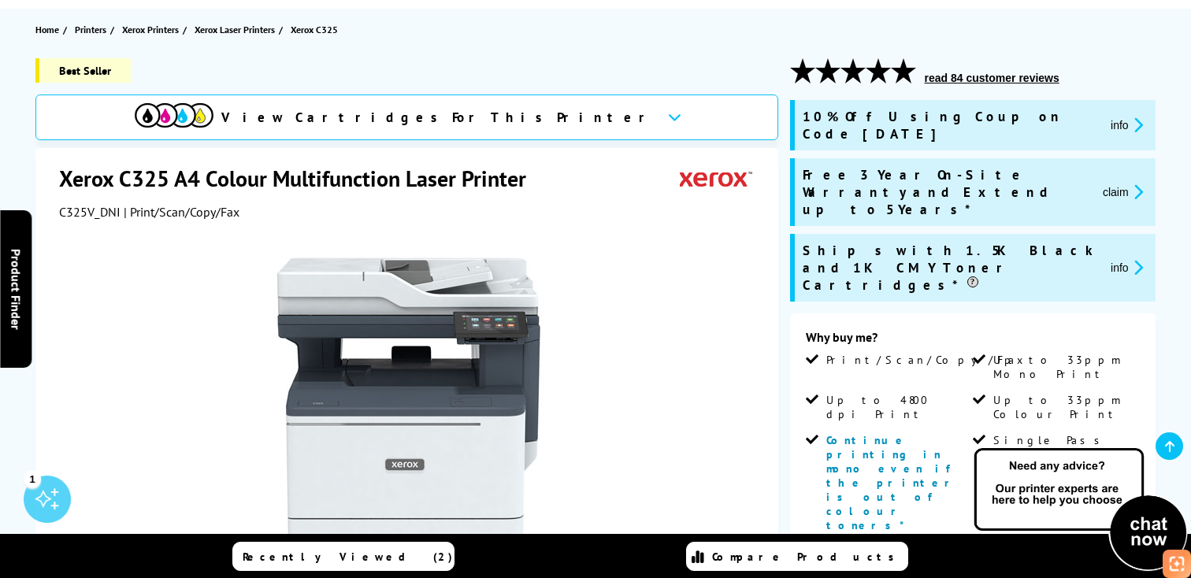
click at [1135, 259] on icon "promo-description" at bounding box center [1135, 267] width 14 height 17
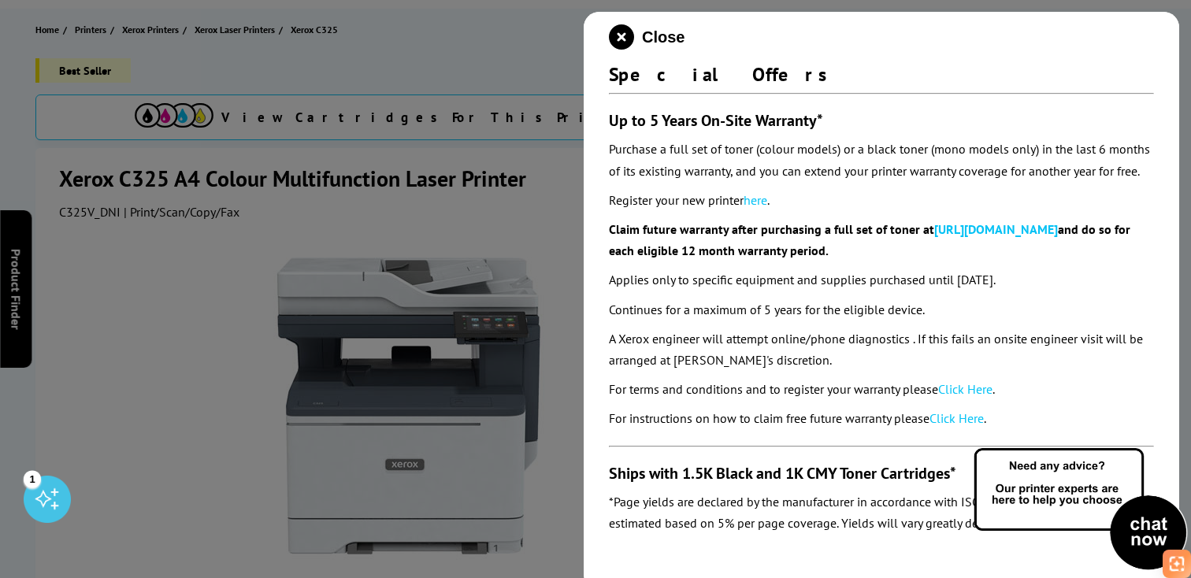
scroll to position [315, 0]
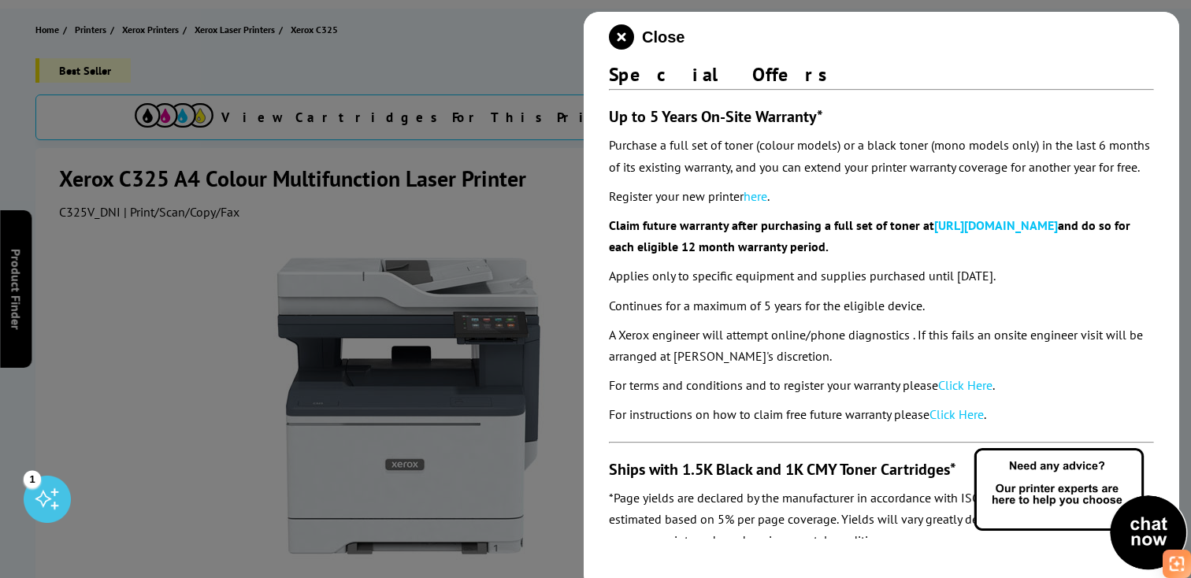
click at [512, 324] on div at bounding box center [595, 289] width 1191 height 578
click at [623, 45] on icon "close modal" at bounding box center [621, 36] width 25 height 25
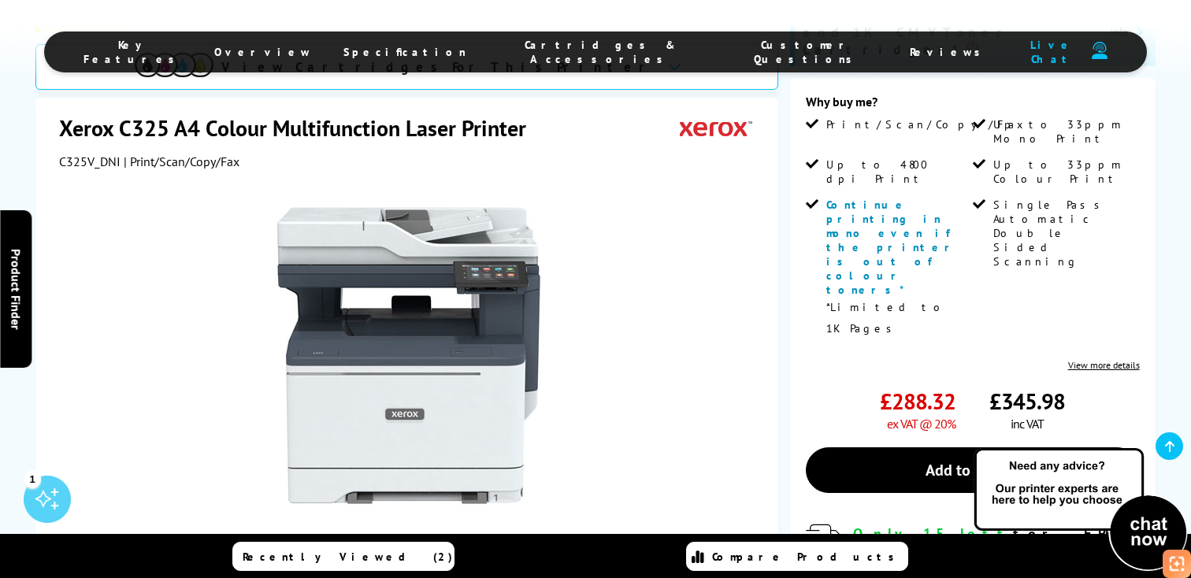
scroll to position [402, 0]
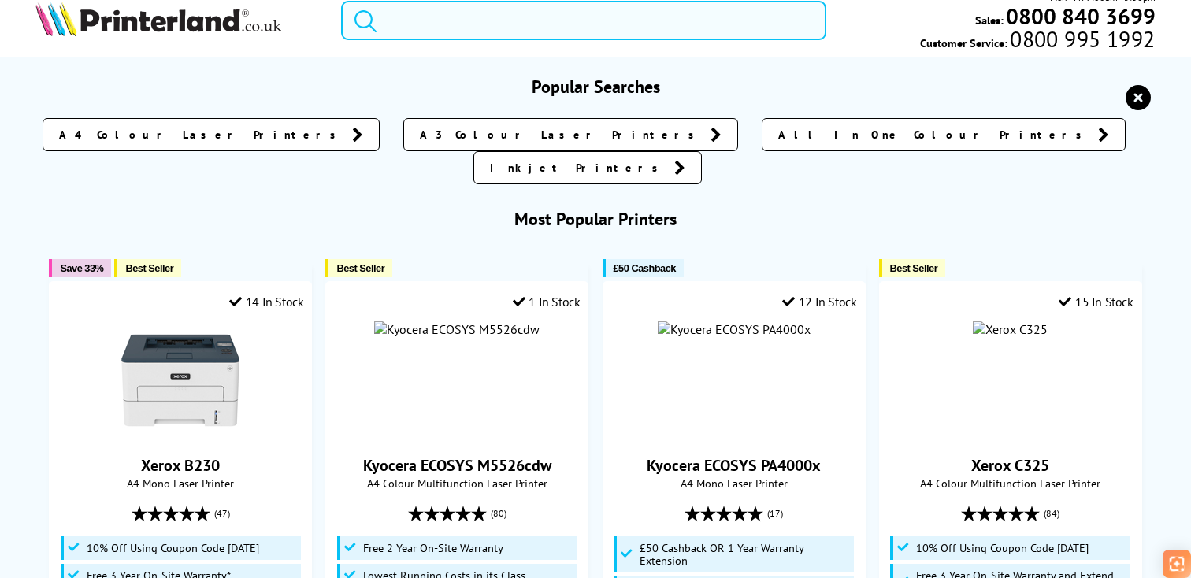
click at [442, 24] on input "search" at bounding box center [583, 20] width 485 height 39
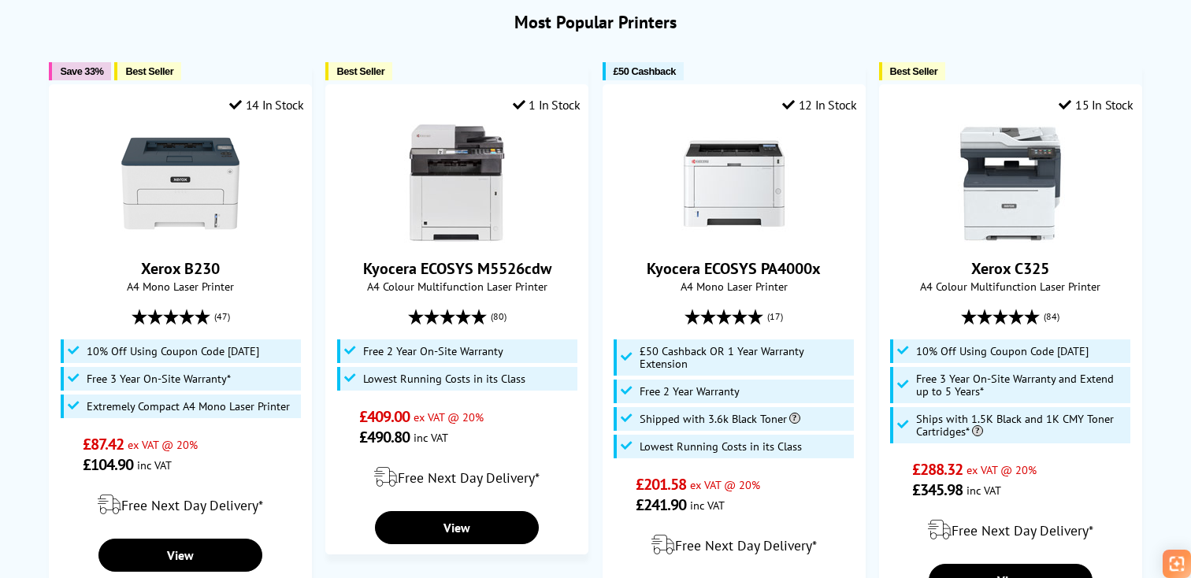
scroll to position [212, 0]
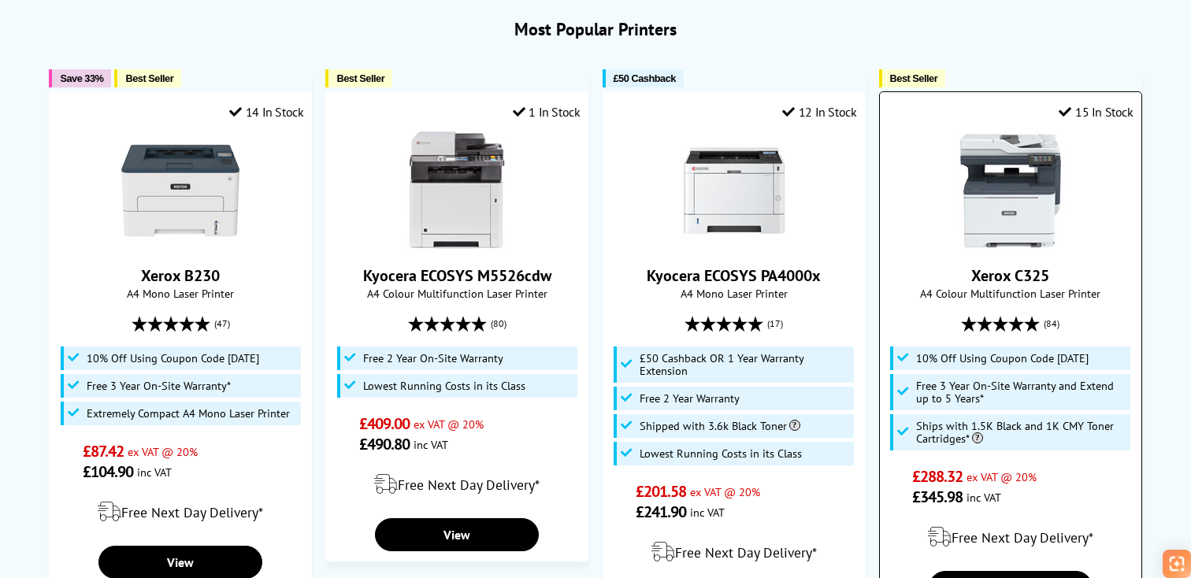
click at [983, 154] on img at bounding box center [1010, 191] width 118 height 118
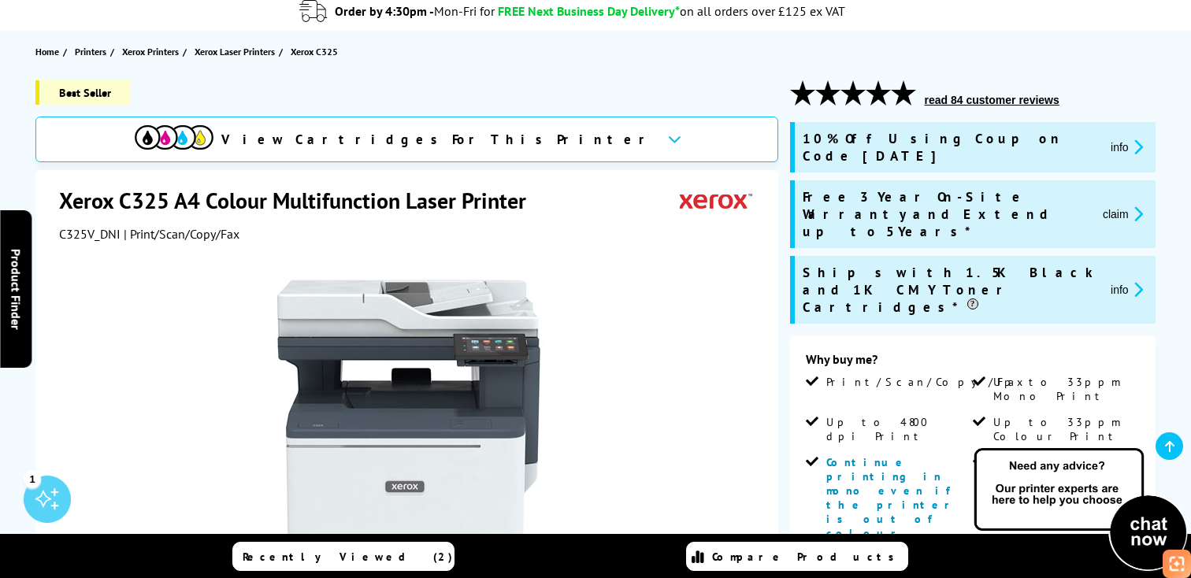
scroll to position [154, 0]
